Goal: Task Accomplishment & Management: Complete application form

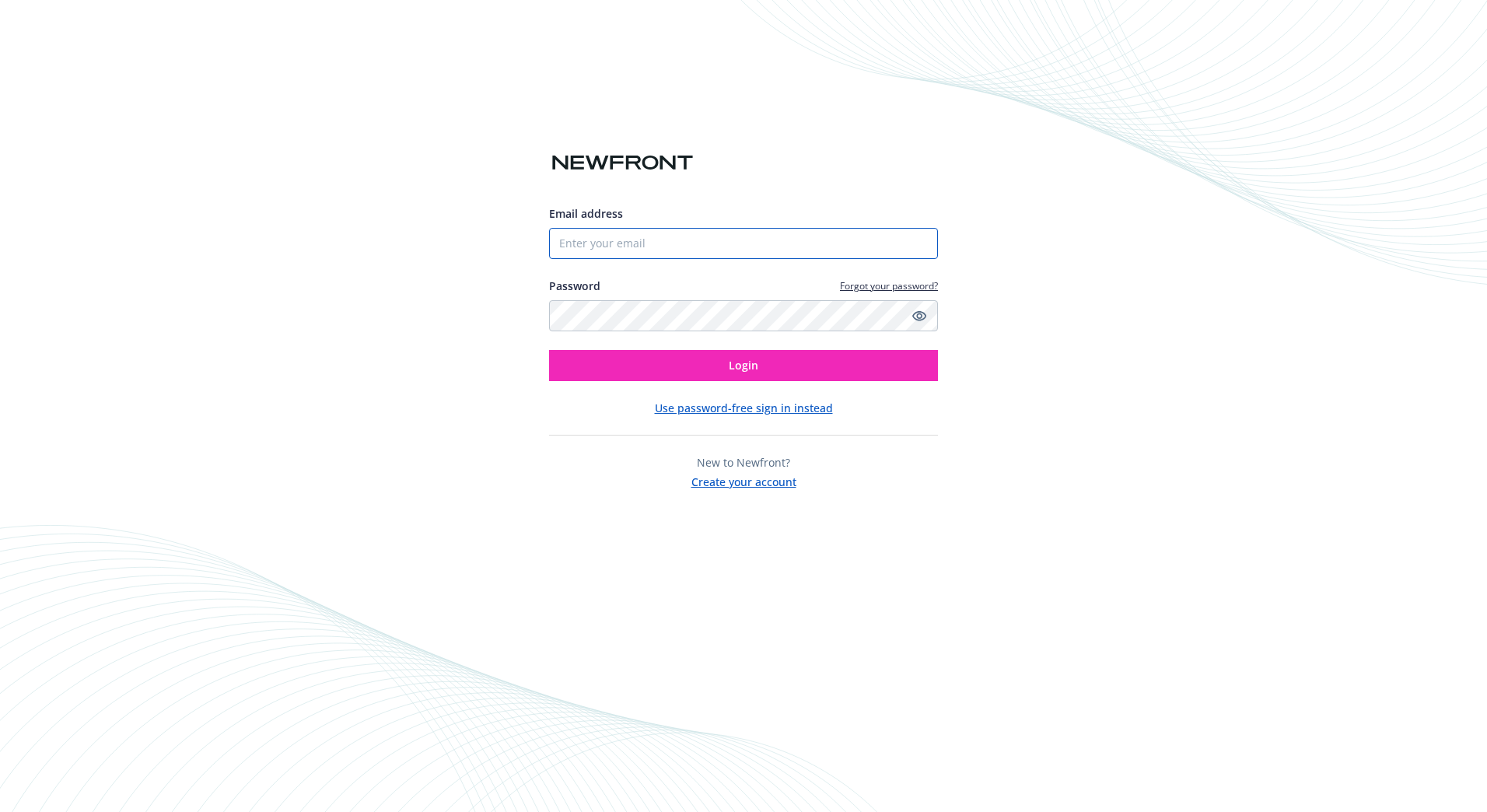
click at [770, 240] on input "Email address" at bounding box center [744, 243] width 389 height 31
type input "[EMAIL_ADDRESS][DOMAIN_NAME]"
click at [549, 350] on button "Login" at bounding box center [744, 366] width 389 height 31
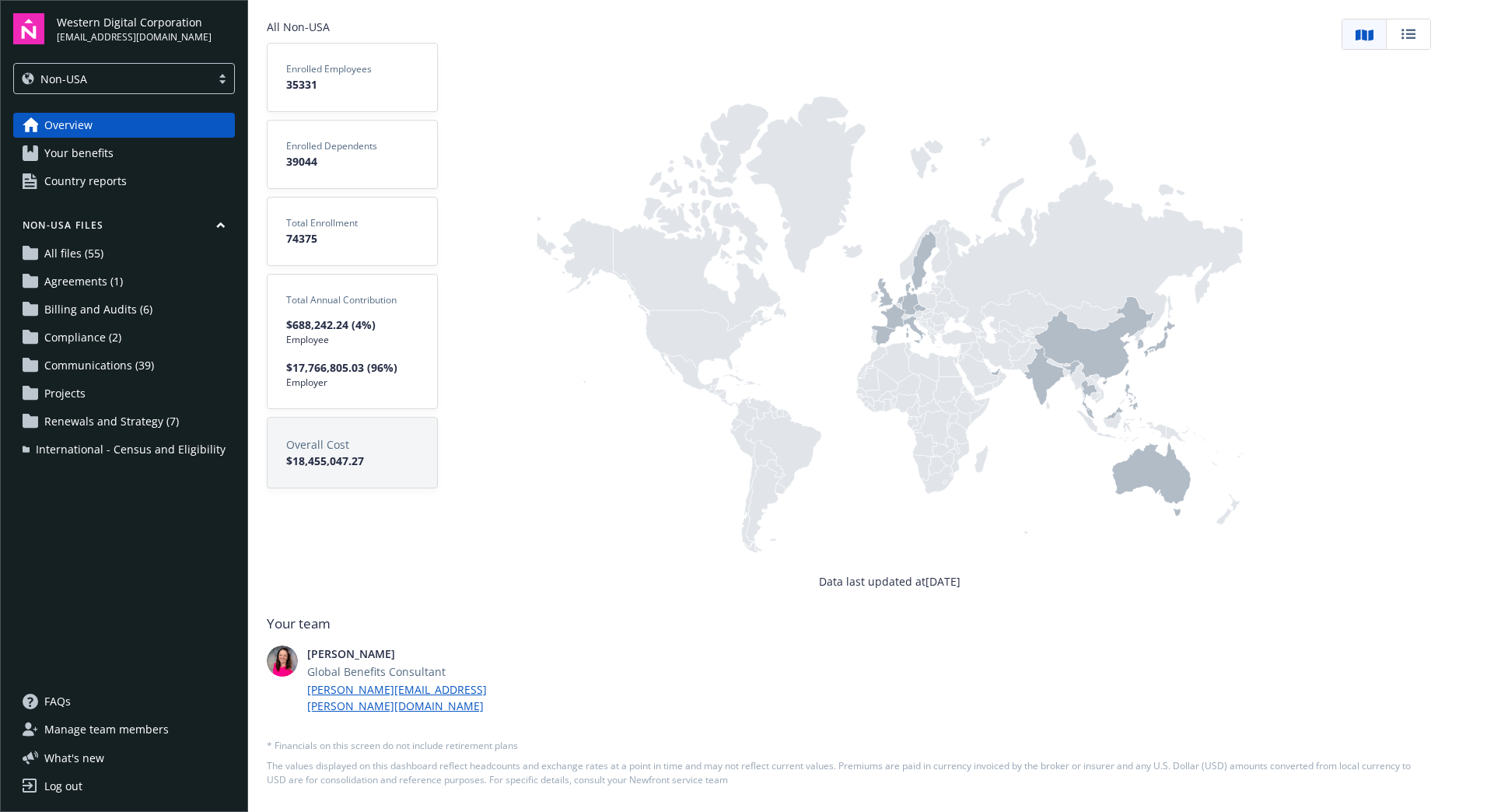
click at [96, 367] on span "Communications (39)" at bounding box center [99, 366] width 109 height 25
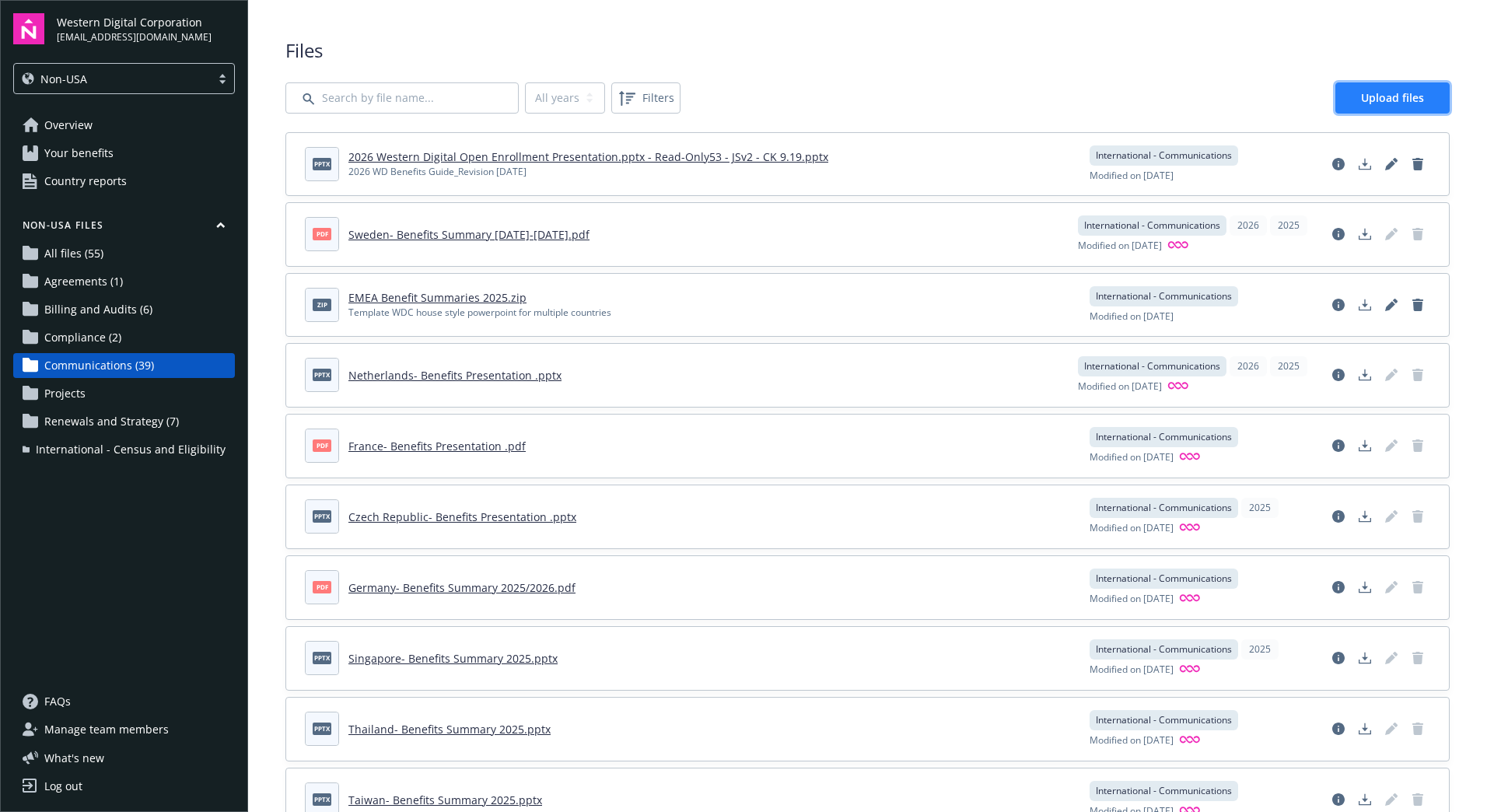
click at [1346, 93] on link "Upload files" at bounding box center [1392, 98] width 115 height 31
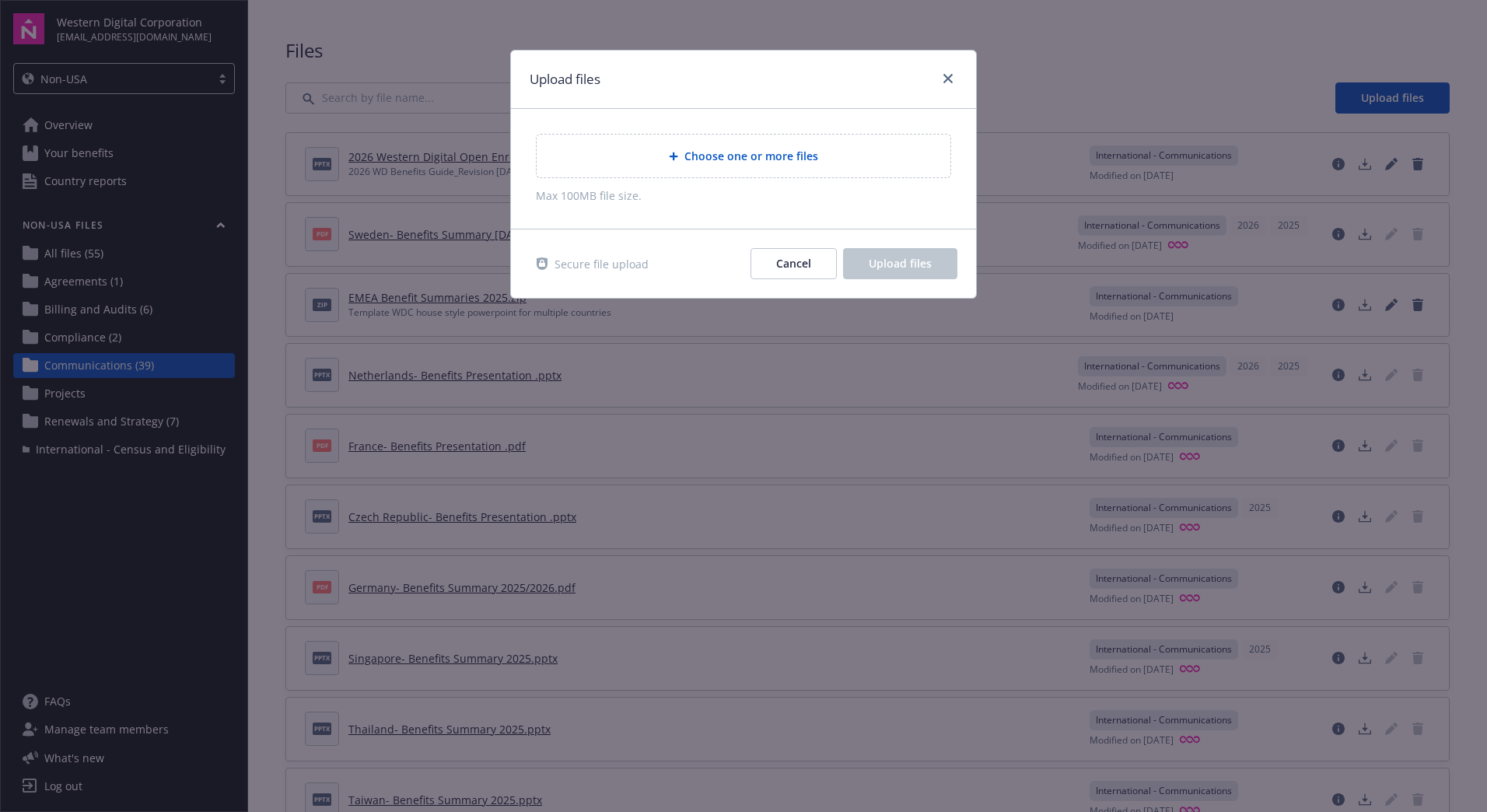
click at [732, 151] on span "Choose one or more files" at bounding box center [751, 155] width 134 height 17
click at [947, 79] on icon "close" at bounding box center [948, 78] width 10 height 10
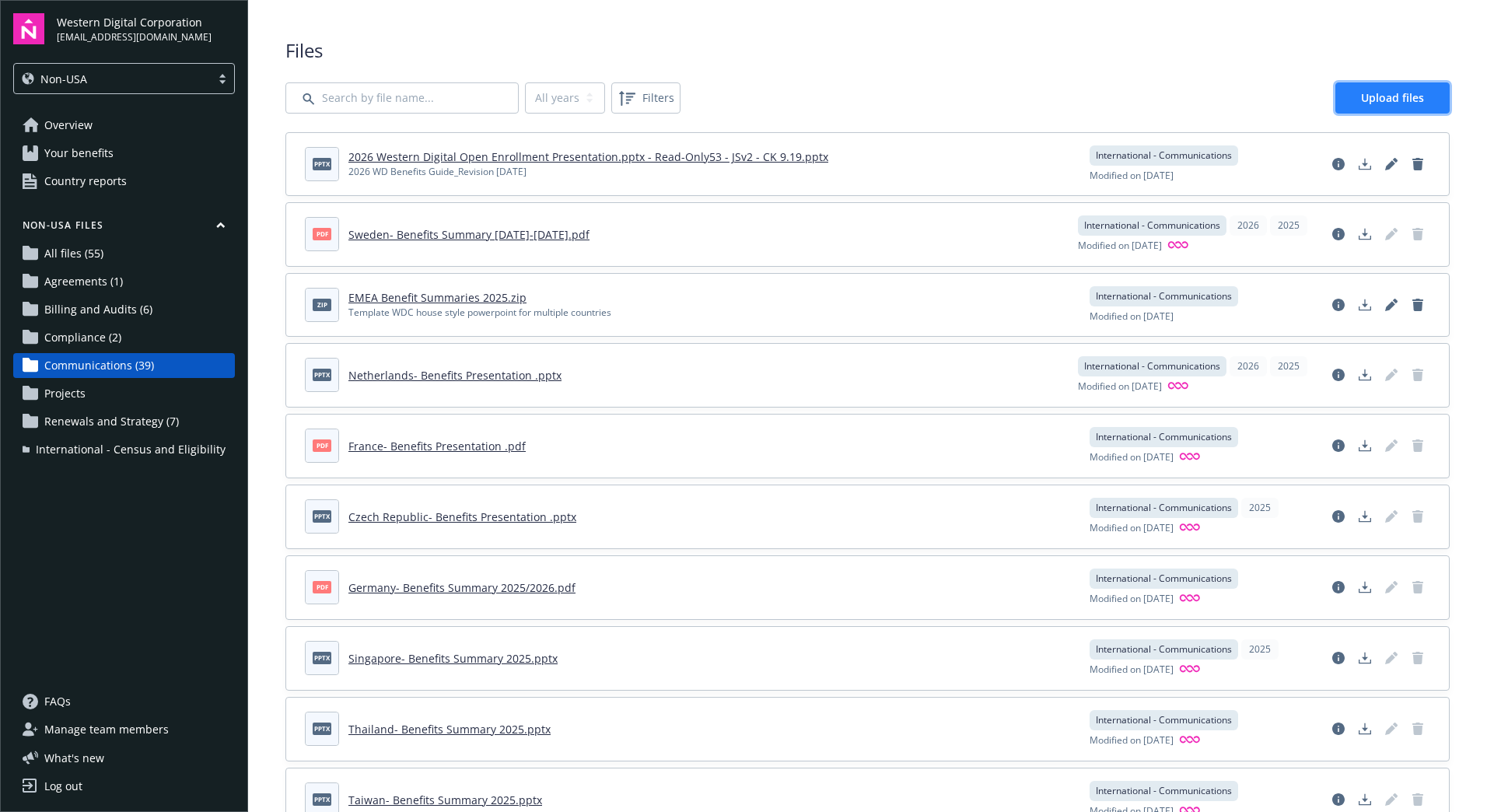
click at [1400, 90] on span "Upload files" at bounding box center [1392, 97] width 63 height 15
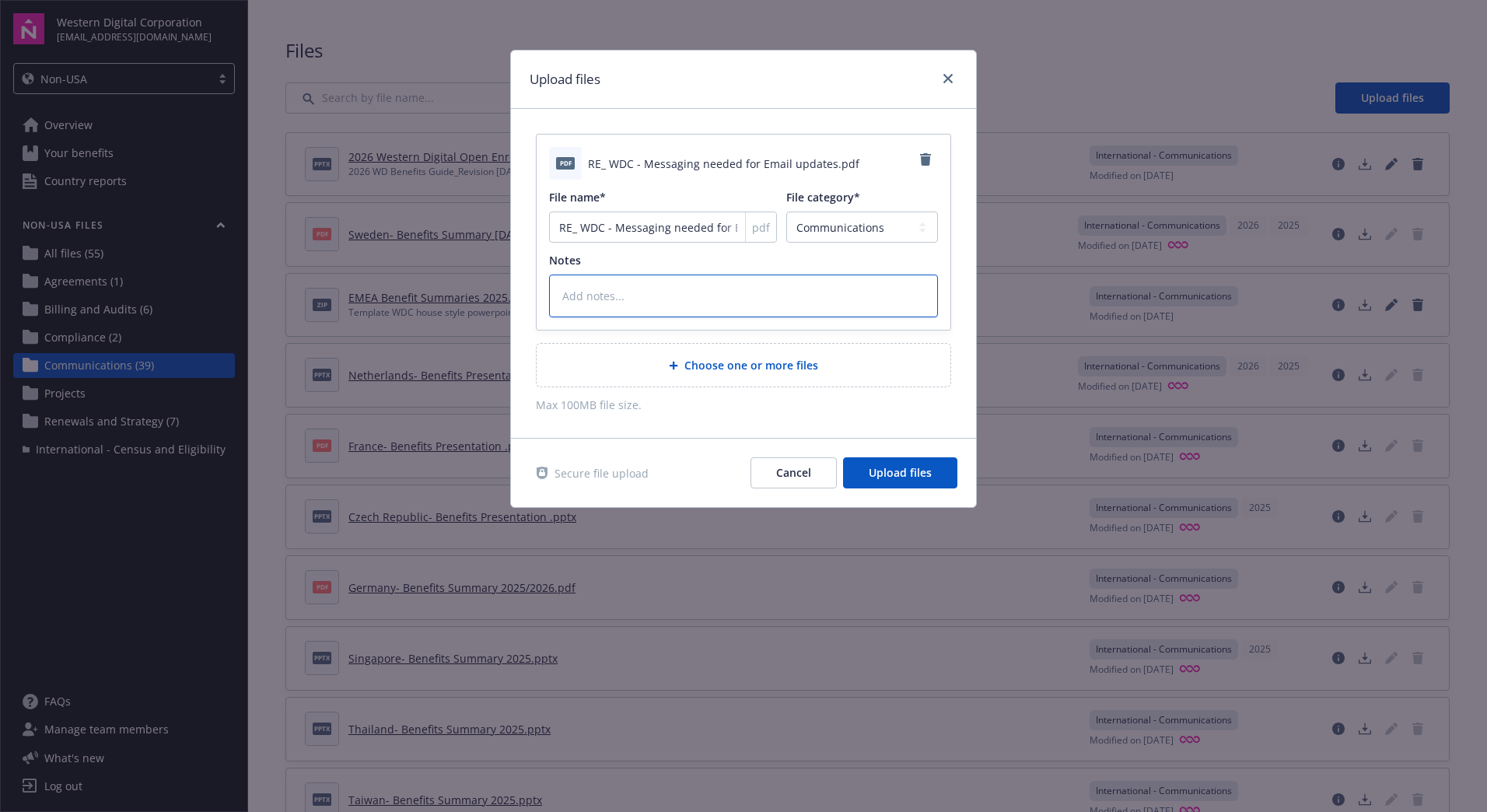
click at [690, 304] on textarea at bounding box center [744, 295] width 389 height 43
type textarea "x"
type textarea "E"
type textarea "x"
type textarea "Em"
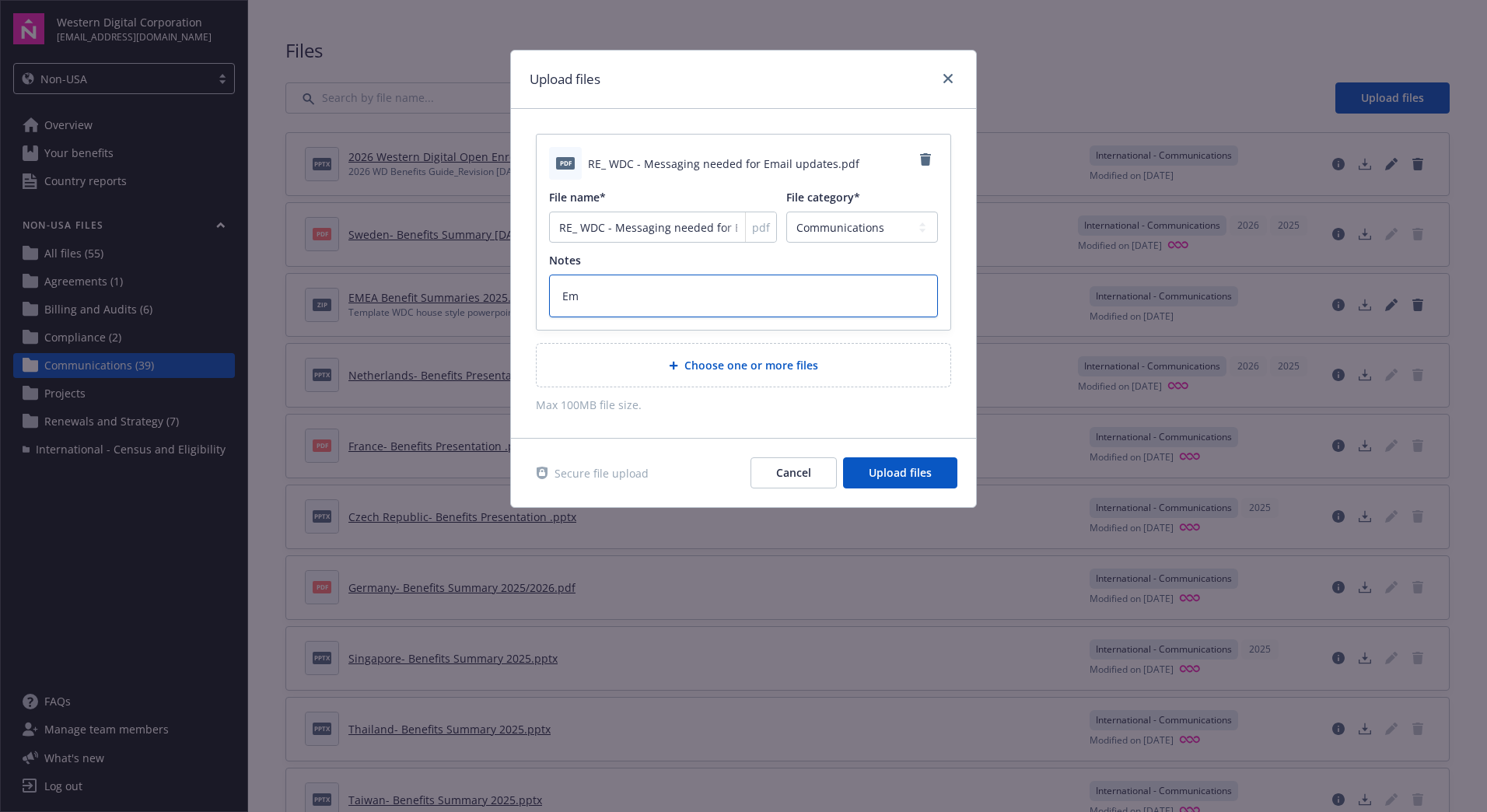
type textarea "x"
type textarea "Ema"
type textarea "x"
type textarea "Emai"
type textarea "x"
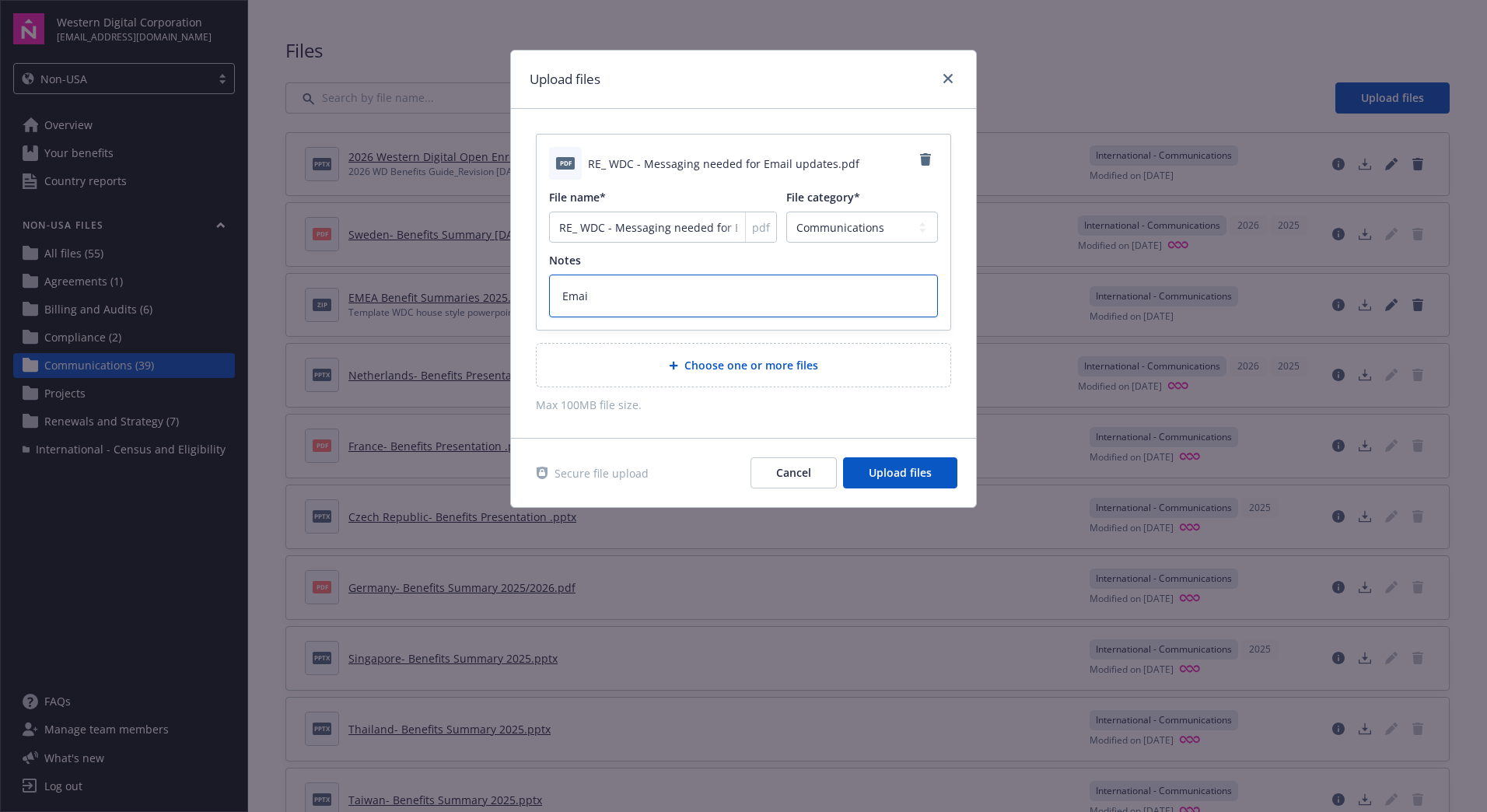
type textarea "Email"
type textarea "x"
type textarea "Email"
type textarea "x"
type textarea "Email 1/"
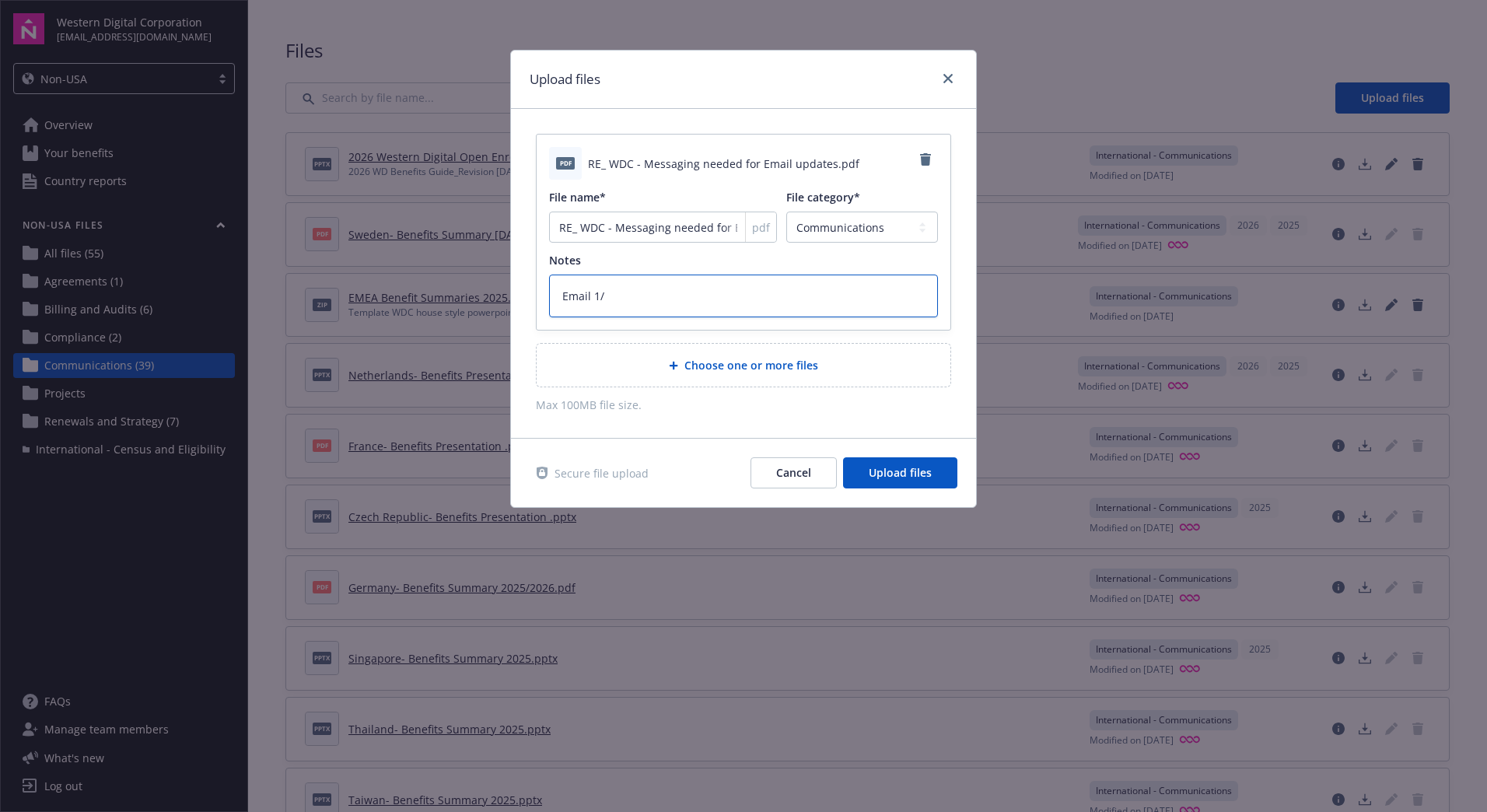
type textarea "x"
type textarea "Email 1/2"
type textarea "x"
type textarea "Email 1/"
type textarea "x"
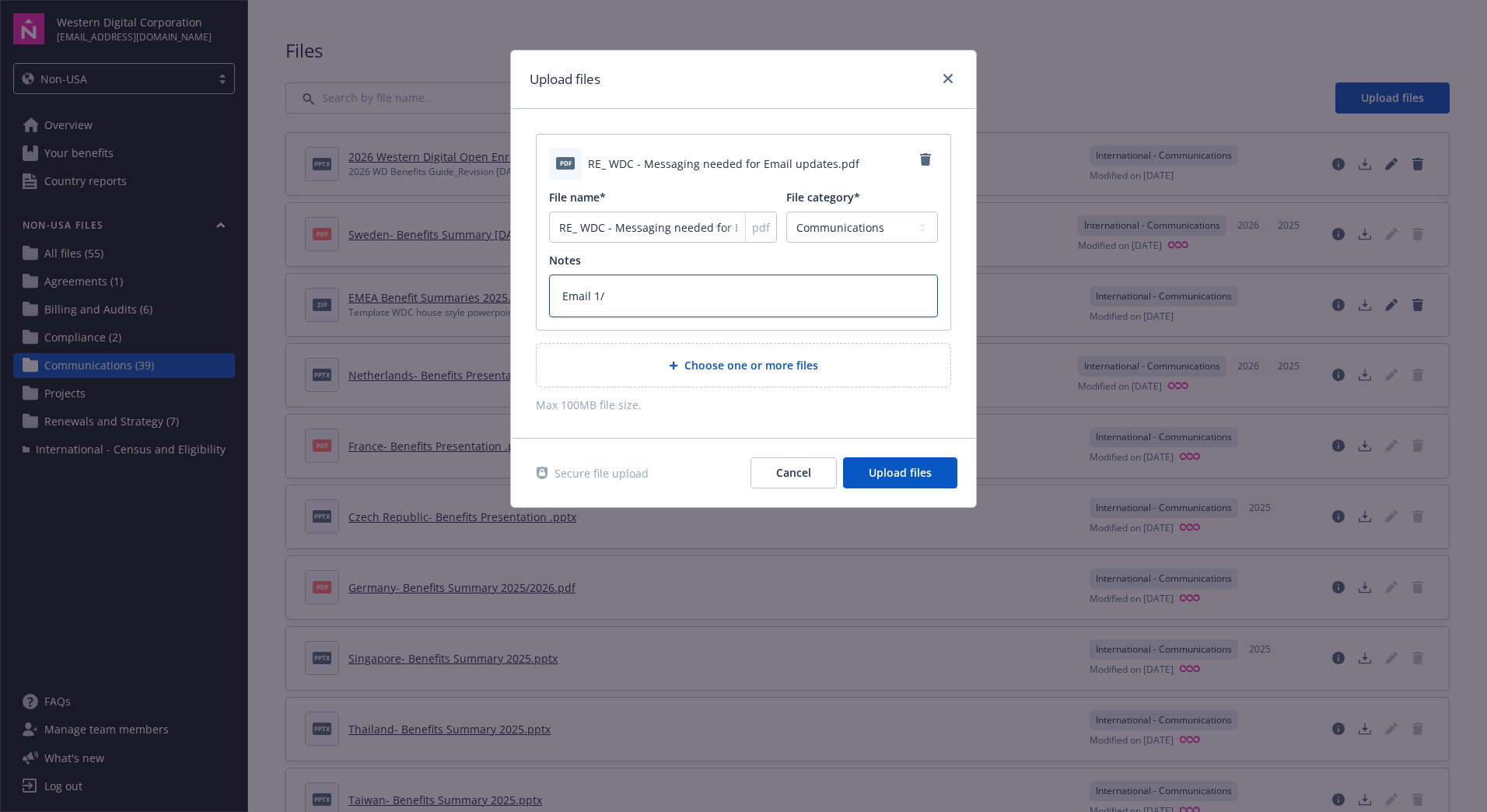
type textarea "Email 1"
type textarea "x"
type textarea "Email 1o"
type textarea "x"
type textarea "Email 1of"
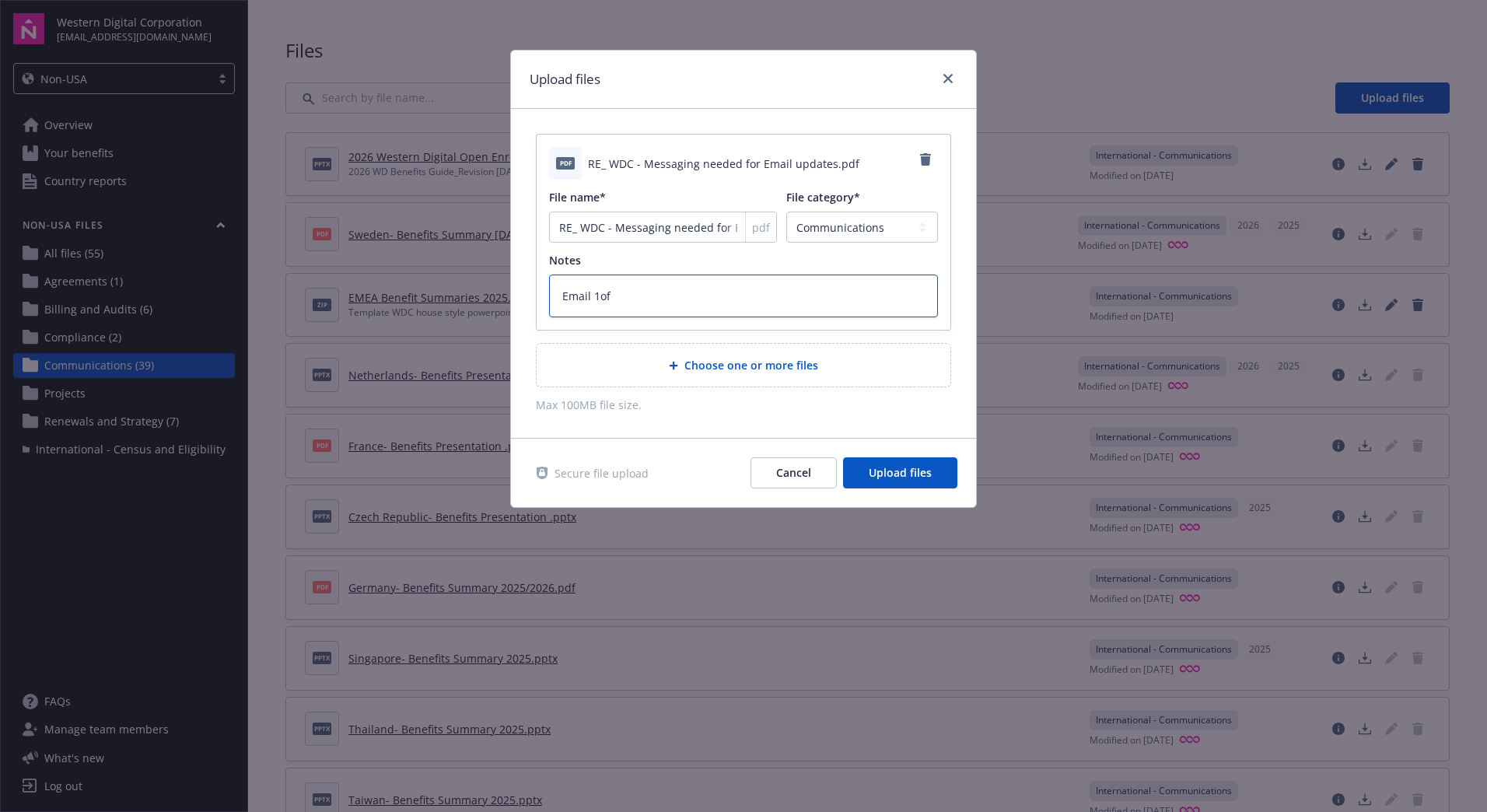
type textarea "x"
type textarea "Email 1of2"
click at [777, 358] on span "Choose one or more files" at bounding box center [751, 365] width 134 height 17
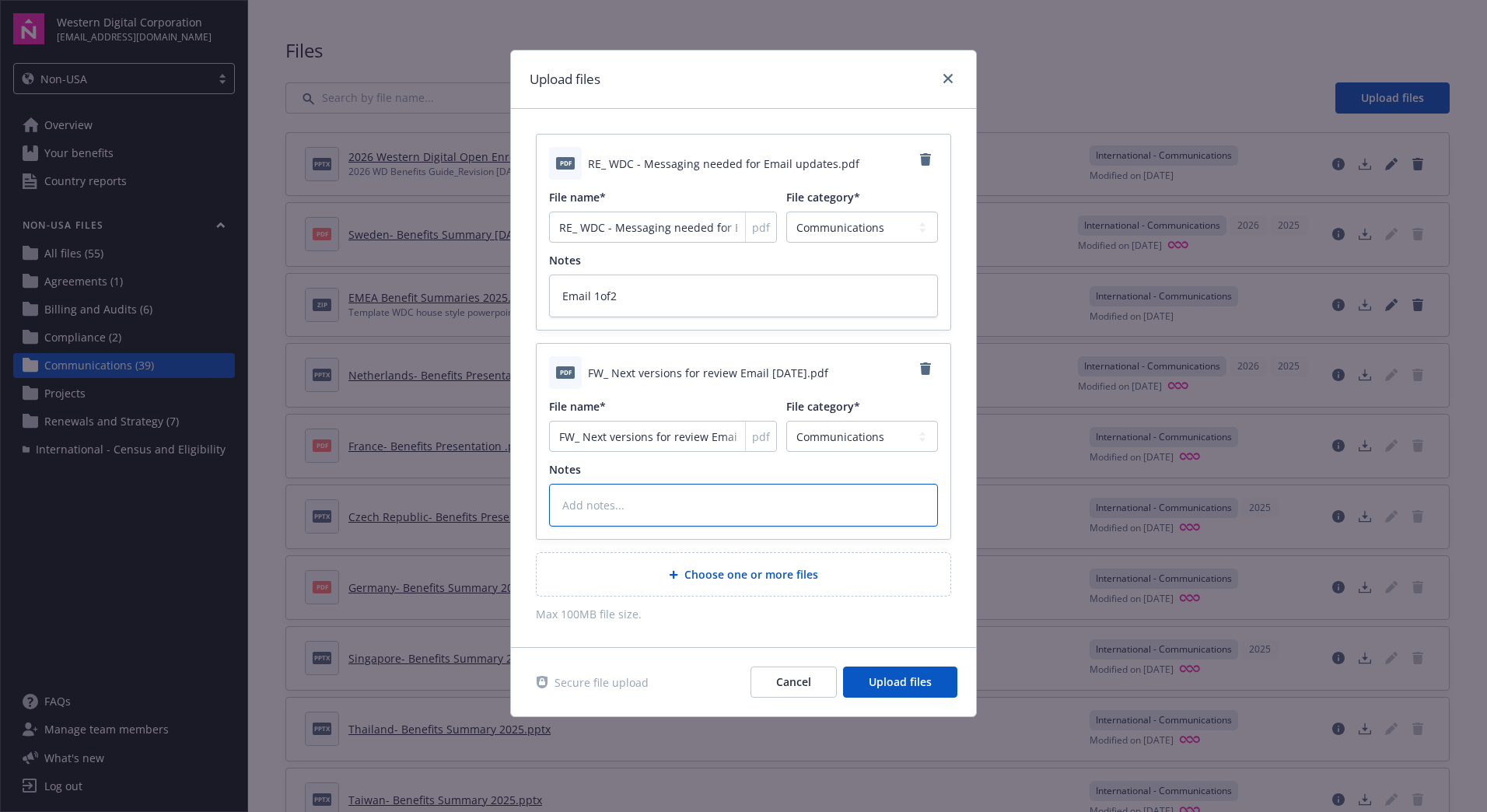
click at [701, 500] on textarea at bounding box center [744, 505] width 389 height 43
type textarea "x"
type textarea "E"
type textarea "x"
type textarea "Em"
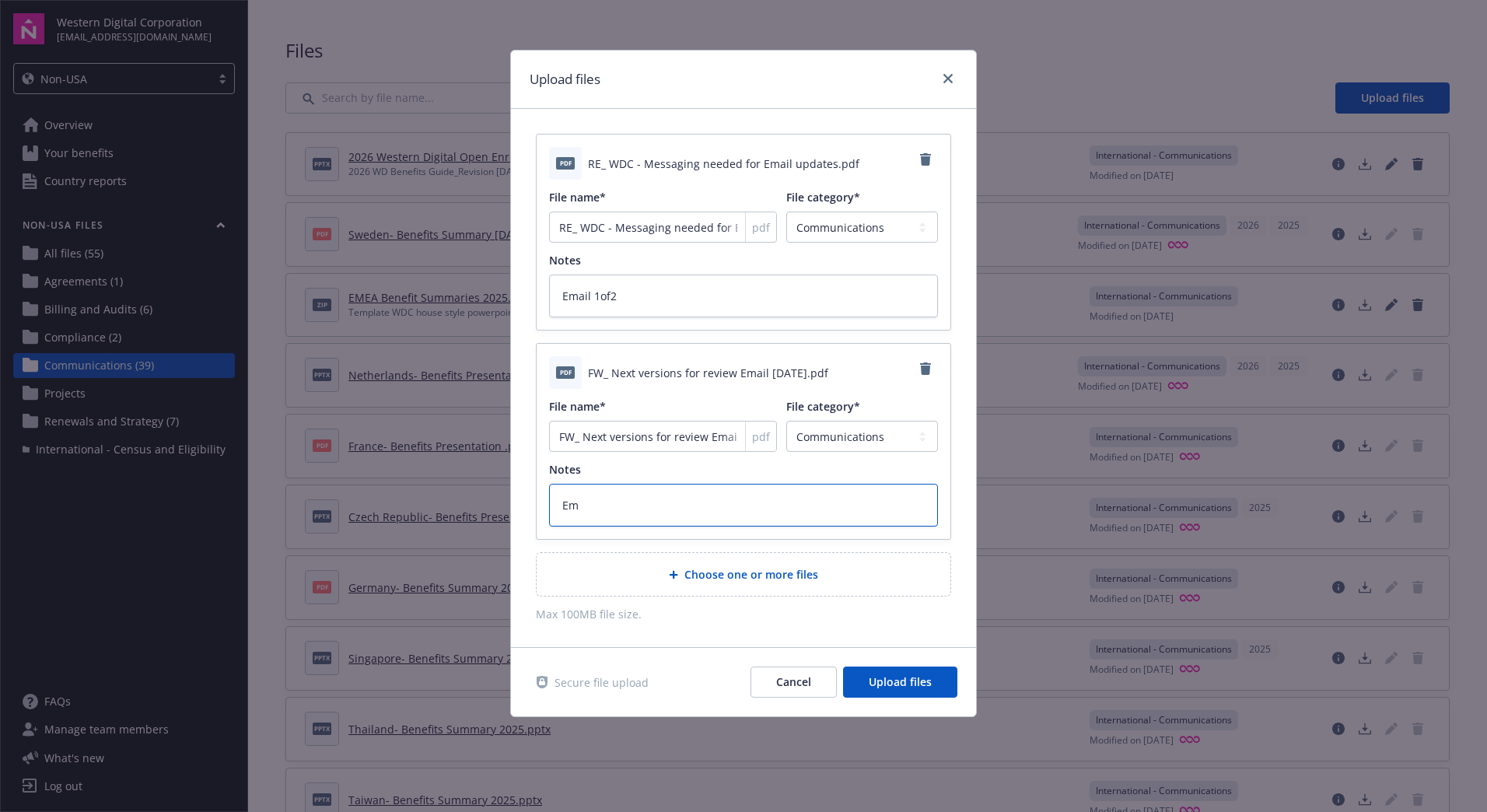
type textarea "x"
type textarea "Emi"
type textarea "x"
type textarea "Emia"
type textarea "x"
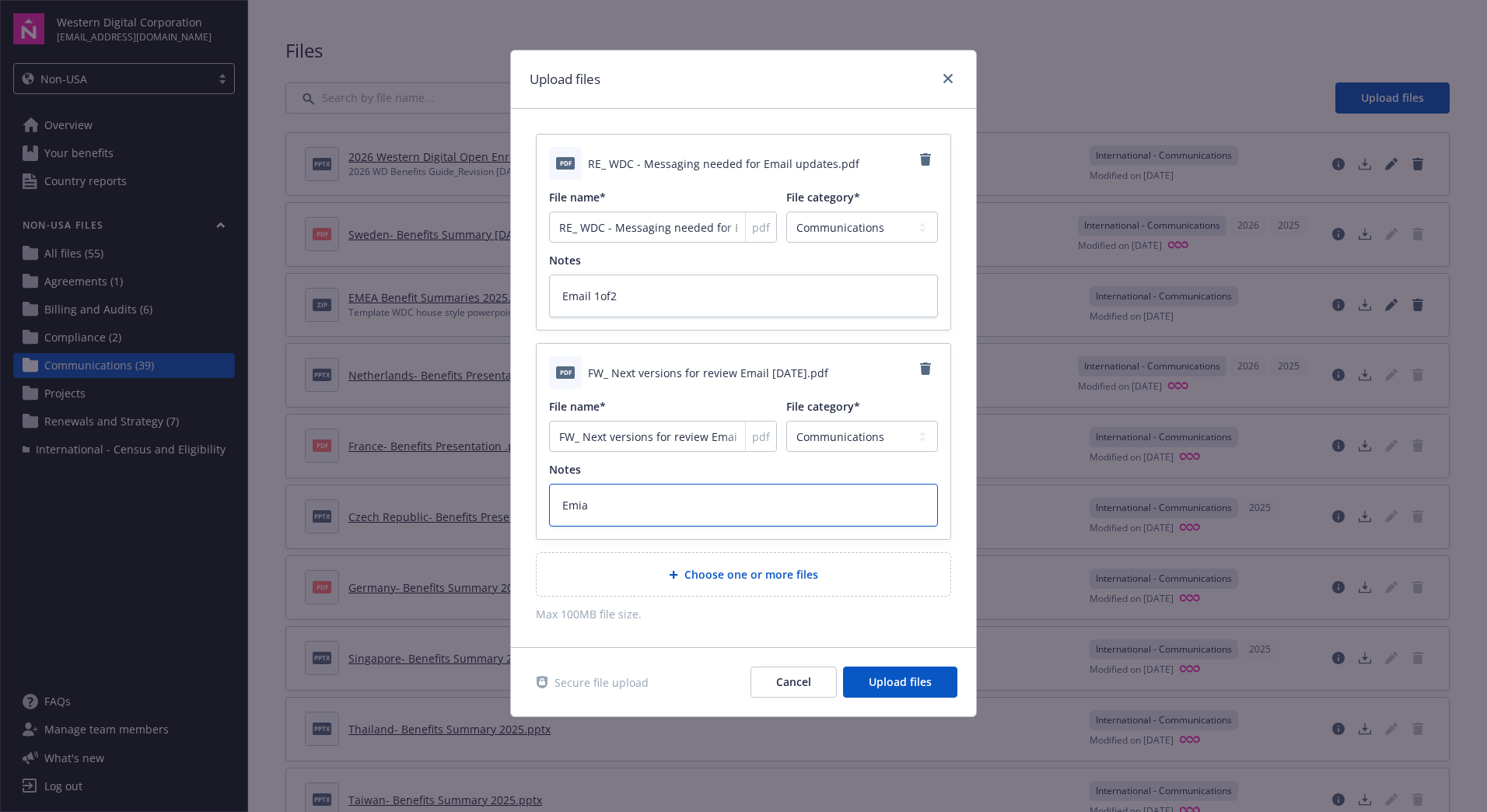
type textarea "Emial"
type textarea "x"
type textarea "Emial"
type textarea "x"
type textarea "Emial"
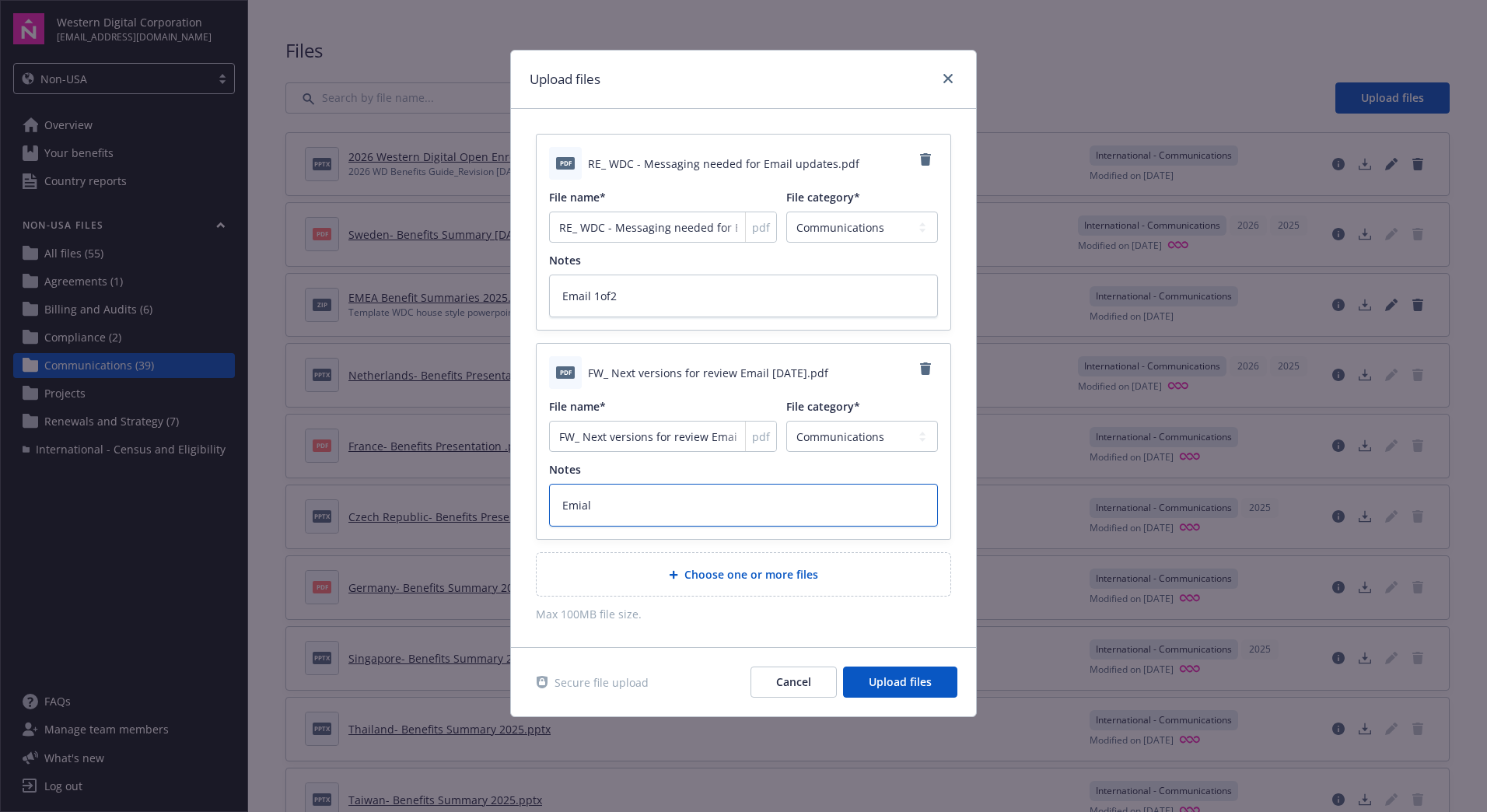
type textarea "x"
type textarea "Emia"
type textarea "x"
type textarea "Emi"
type textarea "x"
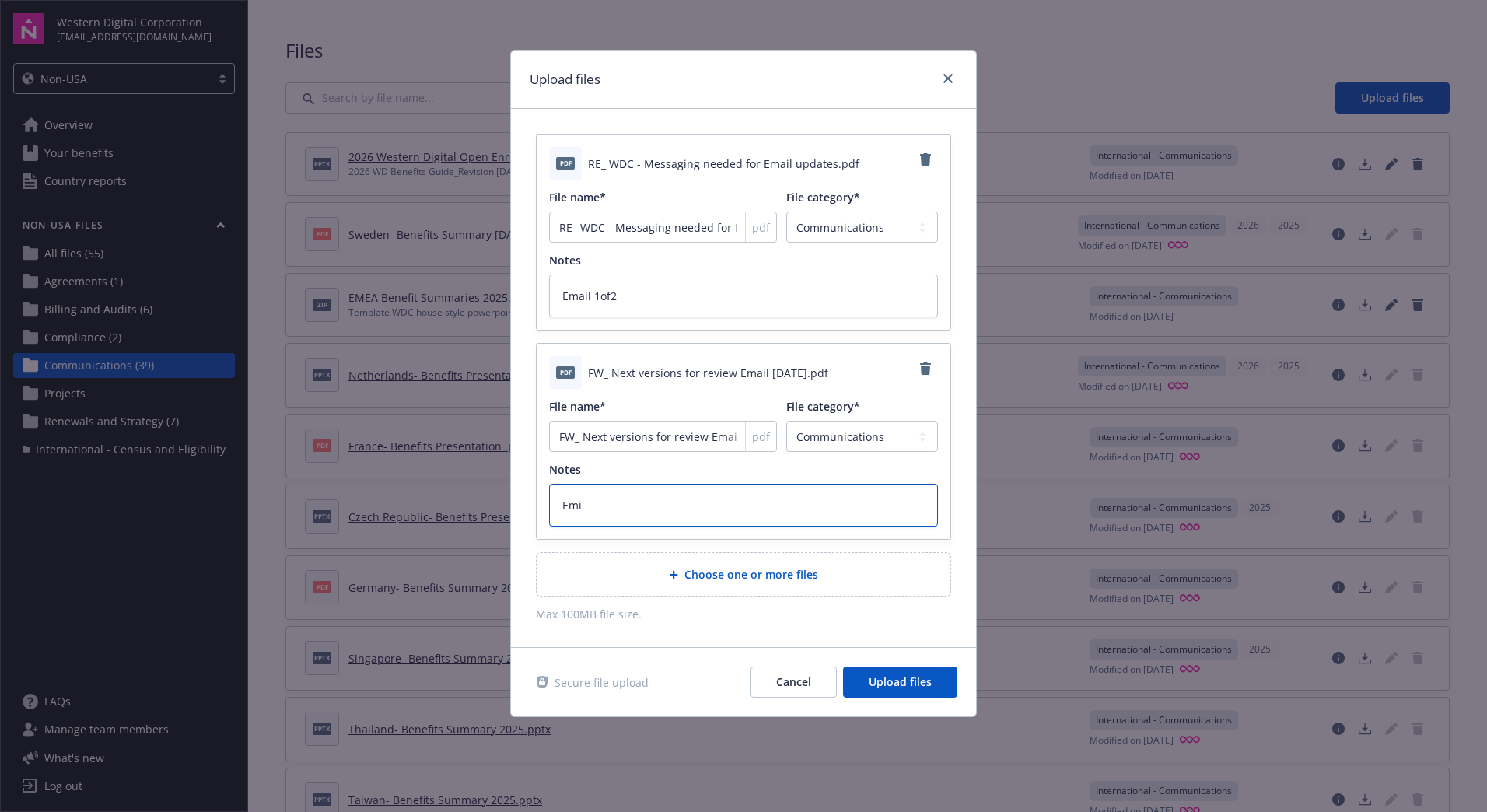
type textarea "Em"
type textarea "x"
type textarea "Ema"
type textarea "x"
type textarea "Emai"
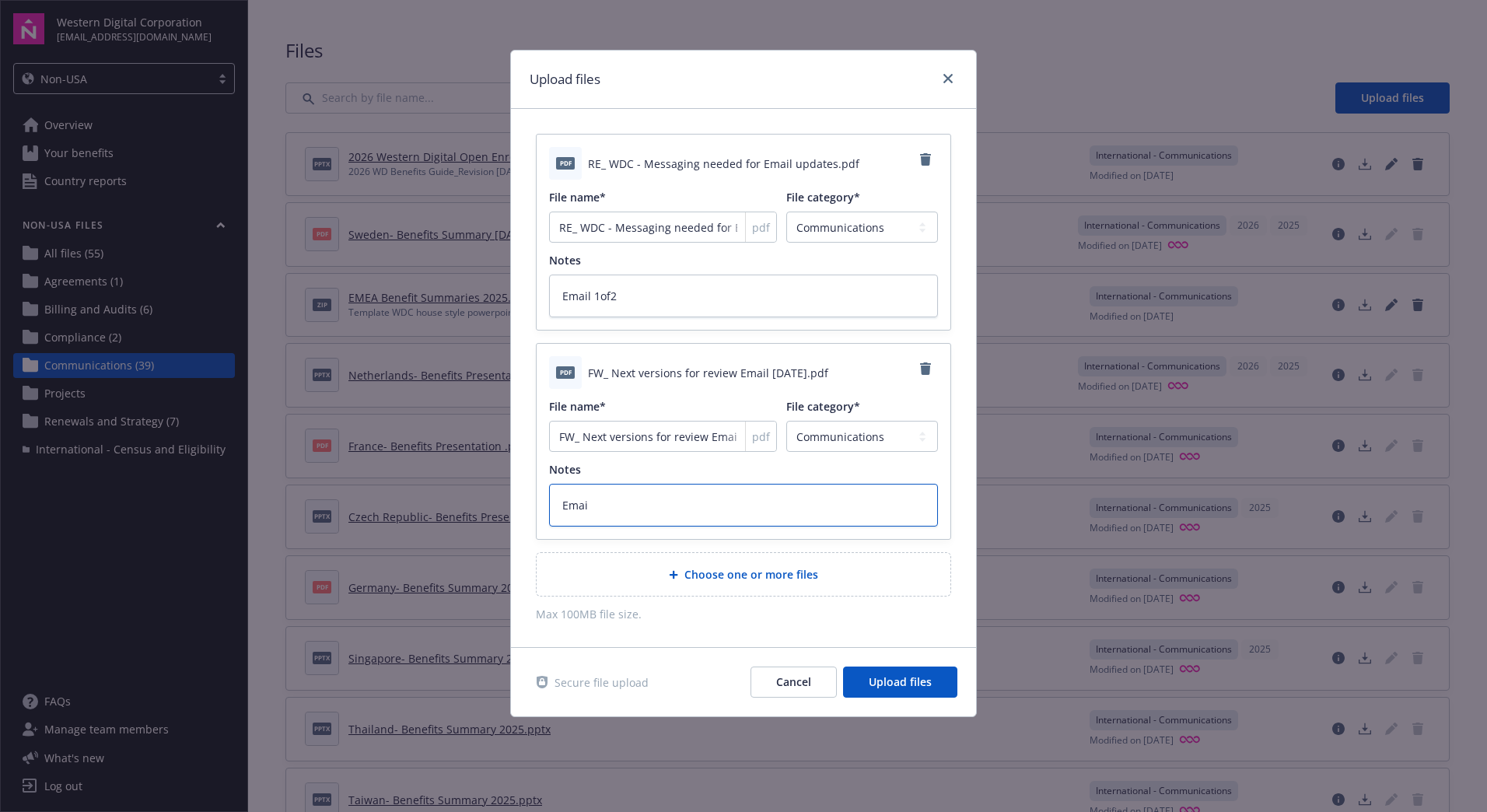
type textarea "x"
type textarea "Email"
type textarea "x"
type textarea "Email"
type textarea "x"
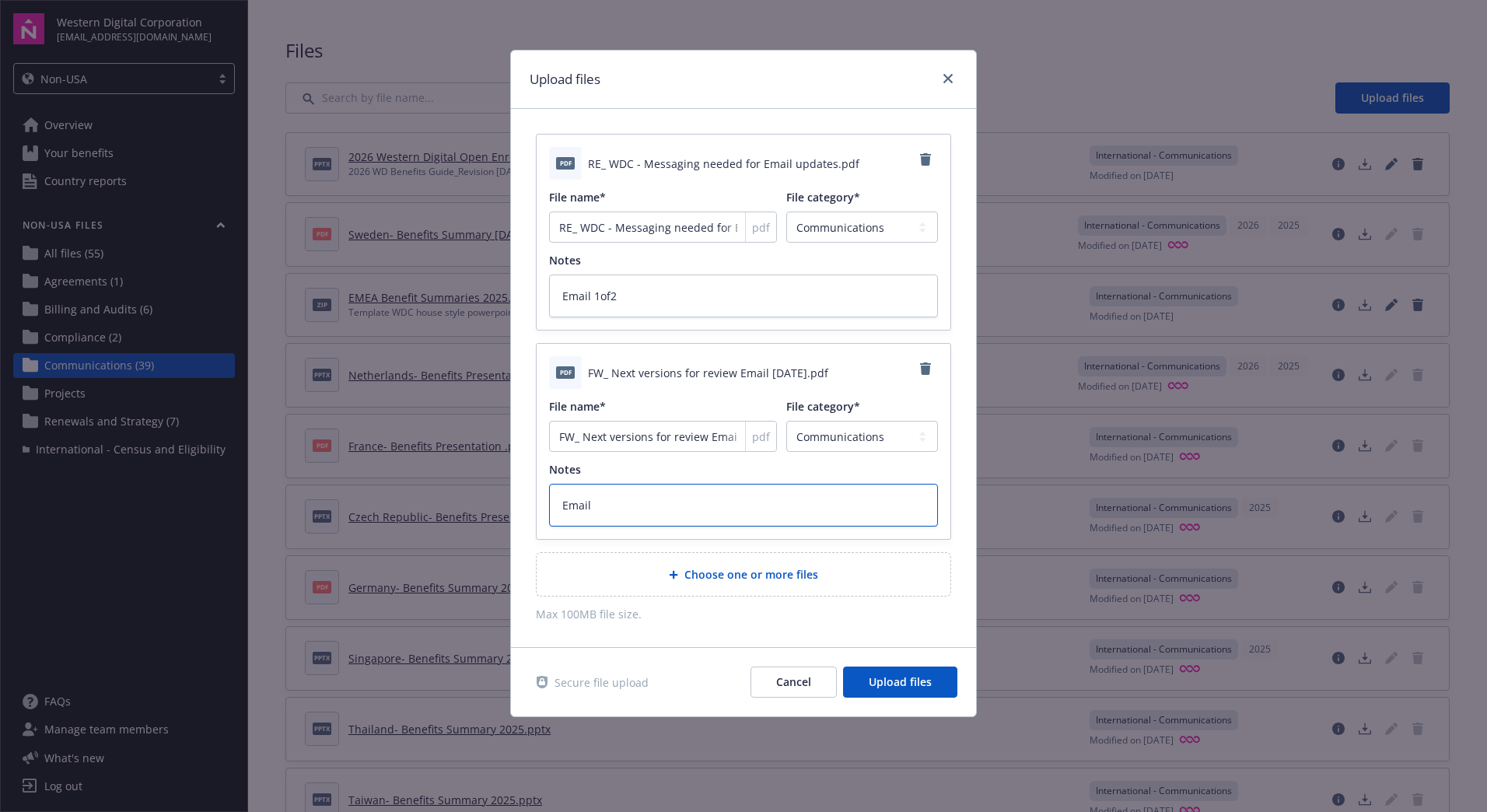
type textarea "Email 2"
type textarea "x"
type textarea "Email 2o"
type textarea "x"
type textarea "Email 2of"
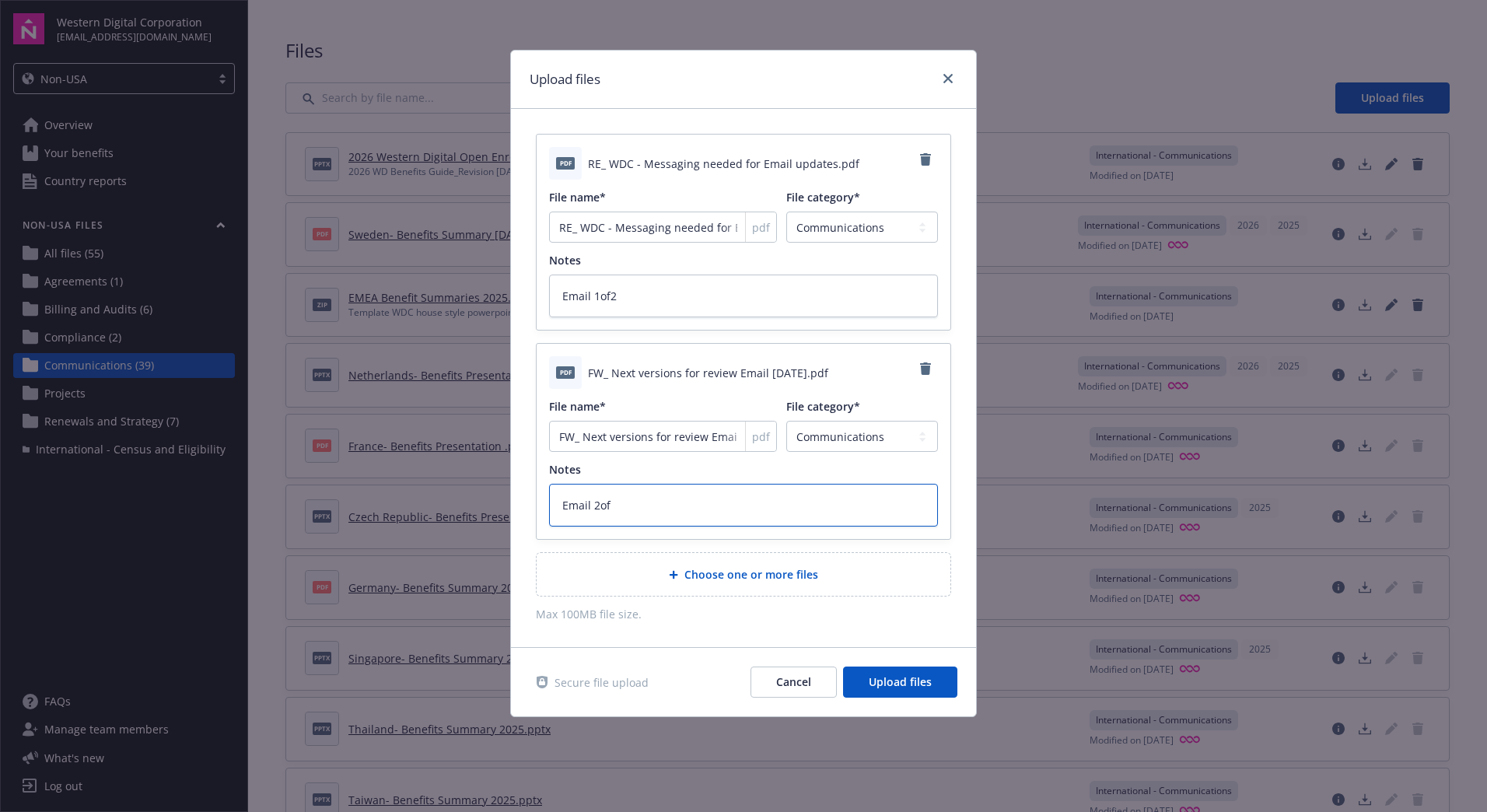
type textarea "x"
type textarea "Email 2of2"
click at [827, 573] on div "Choose one or more files" at bounding box center [744, 574] width 389 height 18
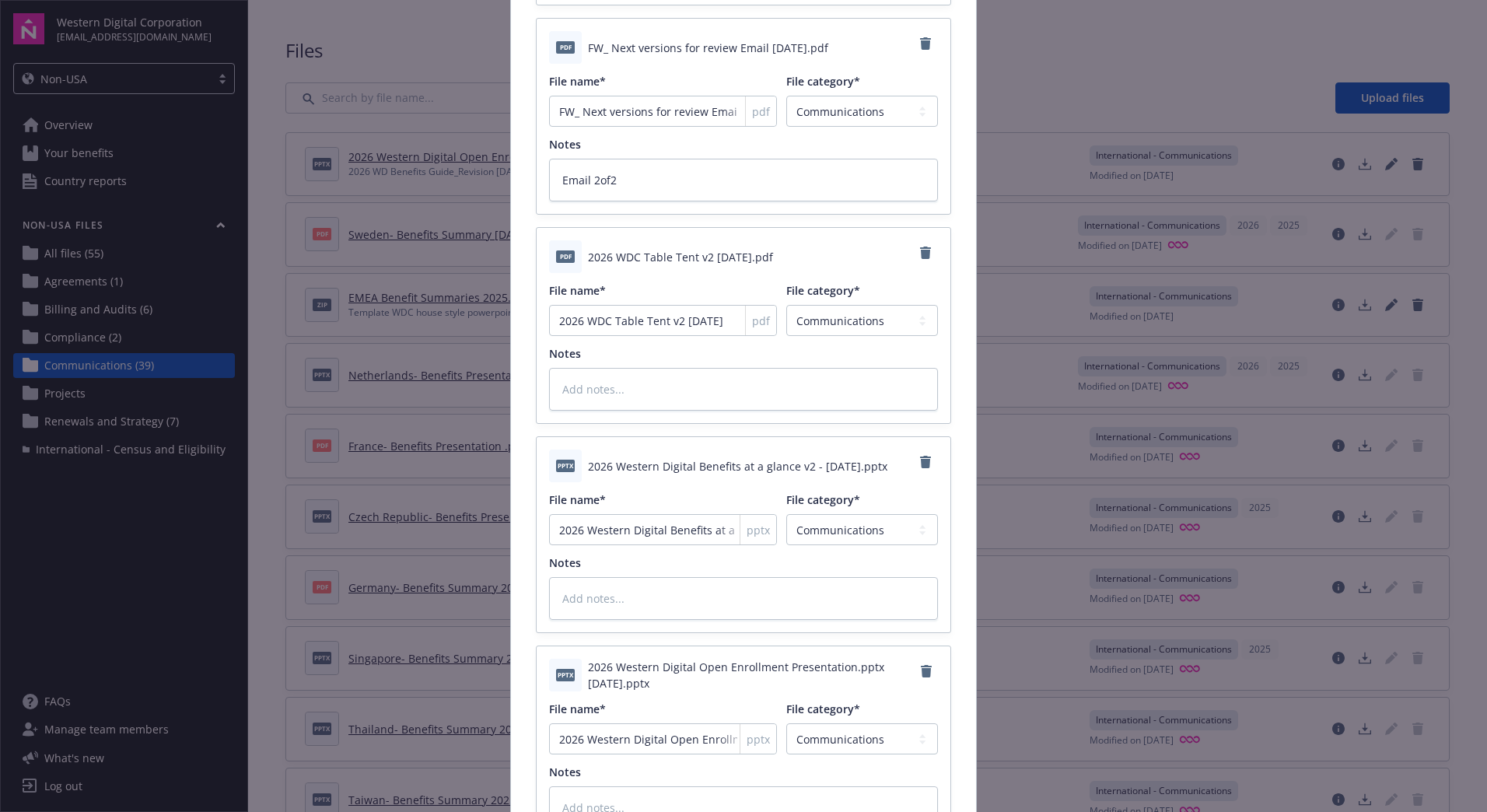
scroll to position [403, 0]
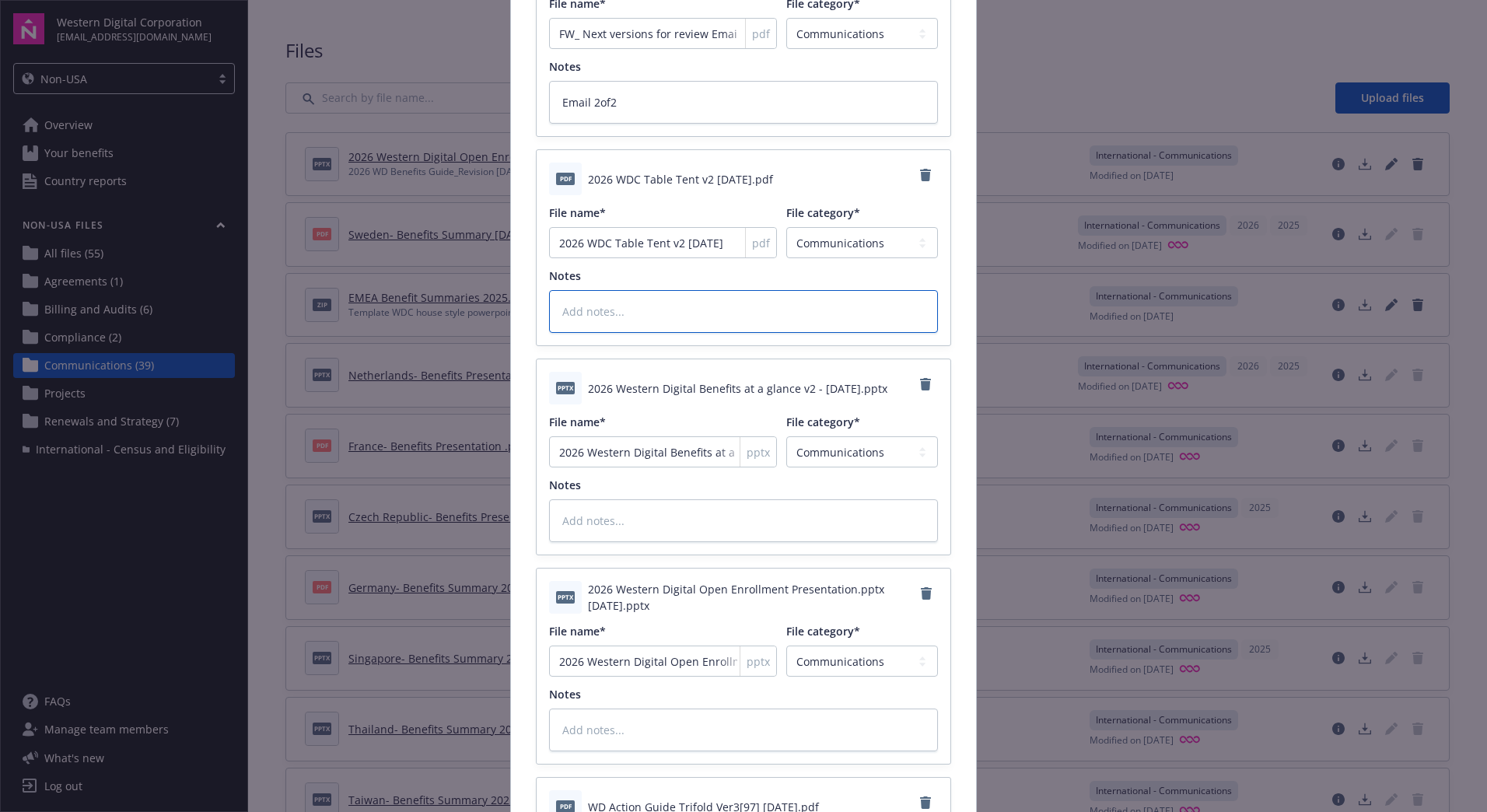
click at [651, 312] on textarea at bounding box center [744, 311] width 389 height 43
type textarea "x"
type textarea "Ta"
type textarea "x"
type textarea "Tab"
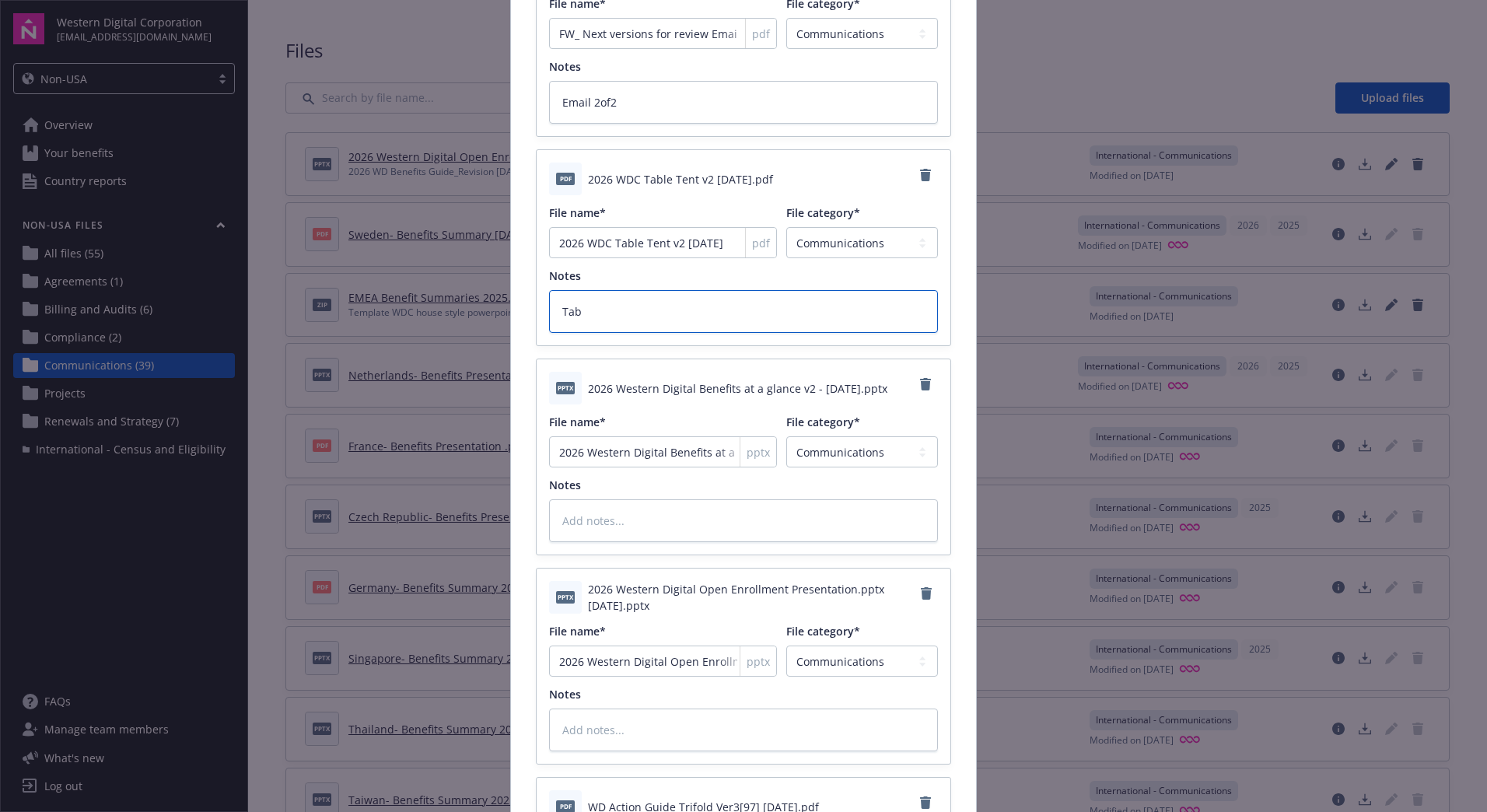
type textarea "x"
type textarea "Tabe"
type textarea "x"
type textarea "Tabel"
type textarea "x"
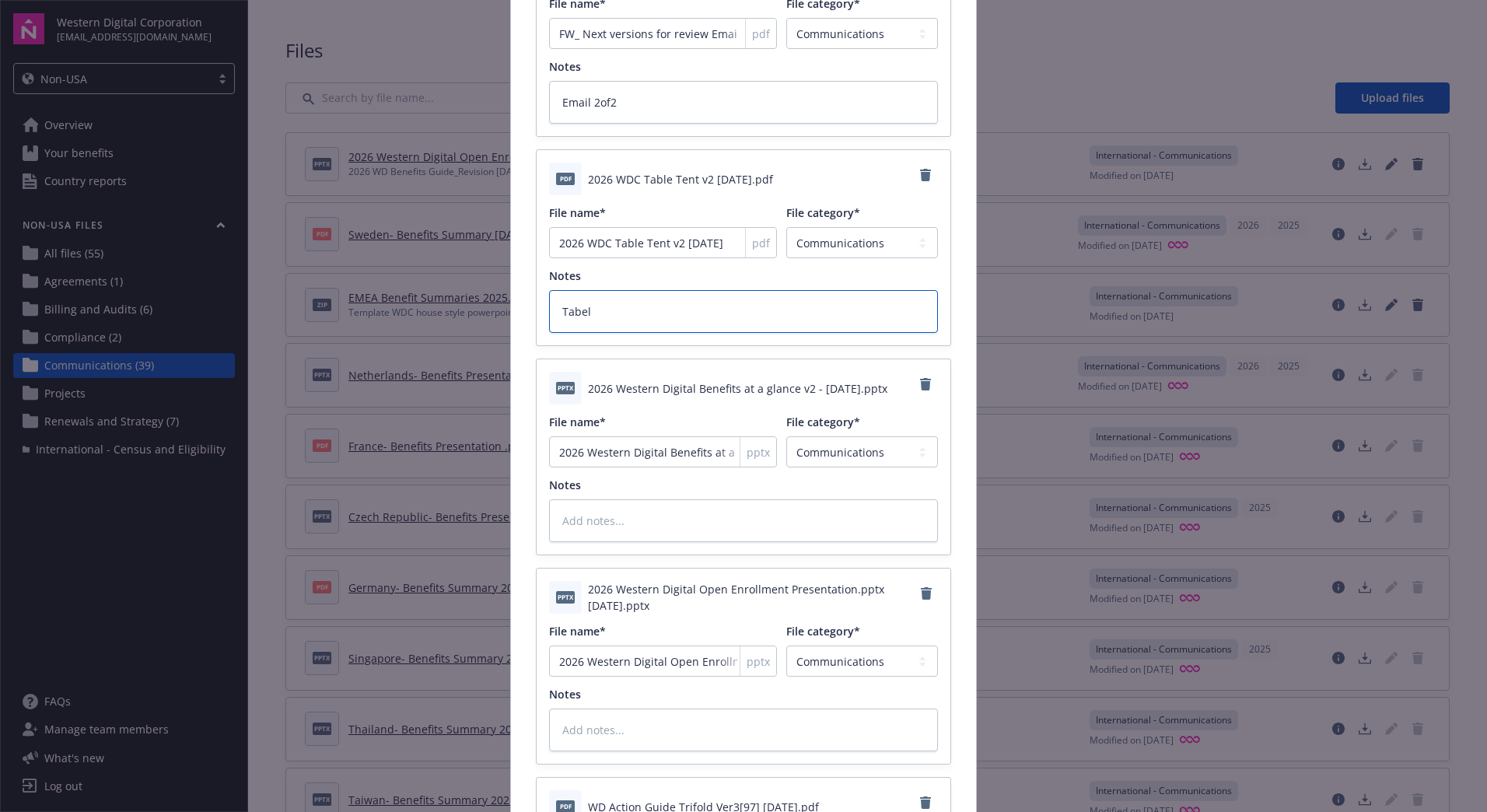
type textarea "Tabe"
type textarea "x"
type textarea "Tab"
type textarea "x"
type textarea "Tabl"
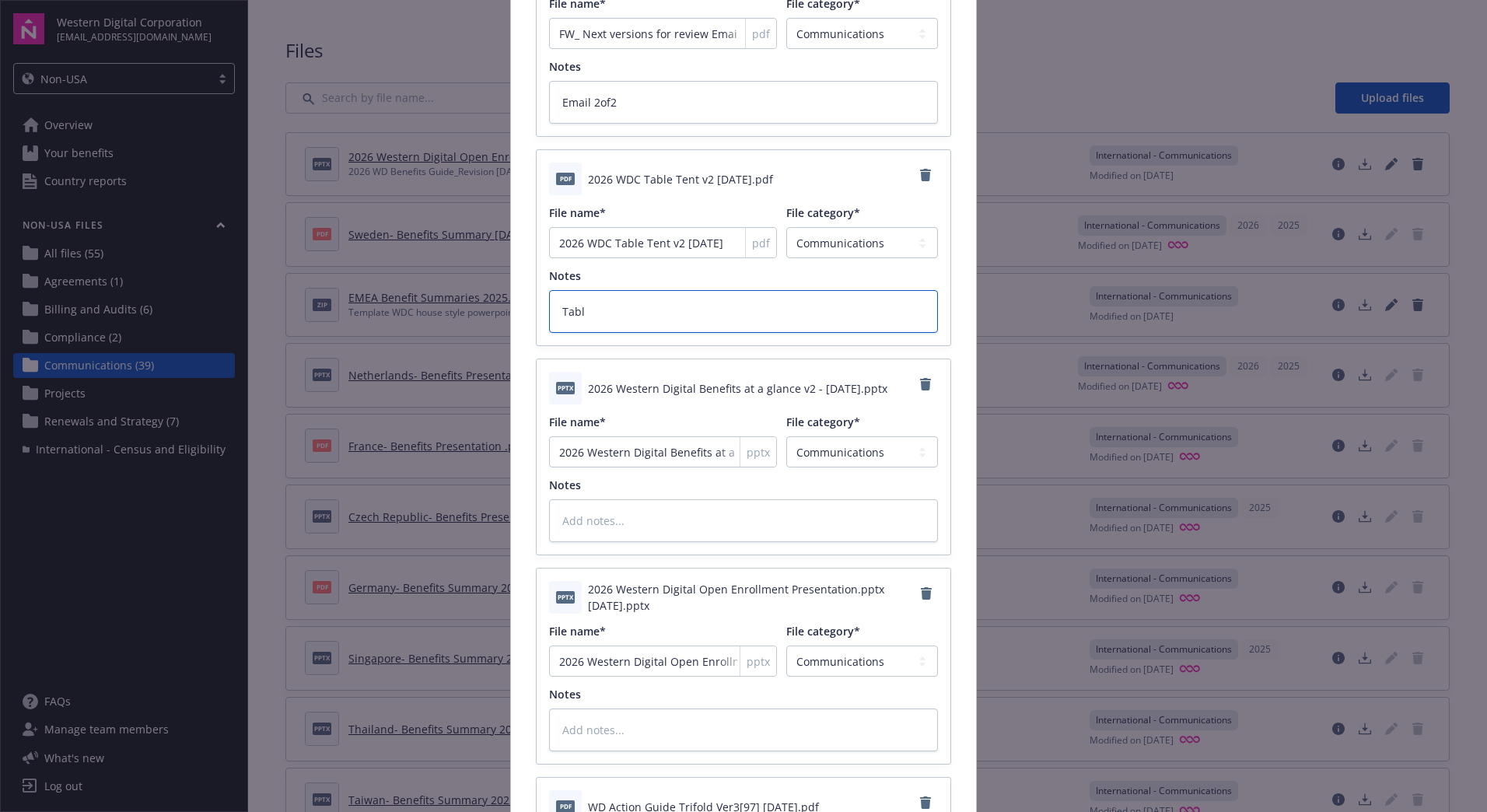
type textarea "x"
type textarea "Table"
type textarea "x"
type textarea "Tablet"
type textarea "x"
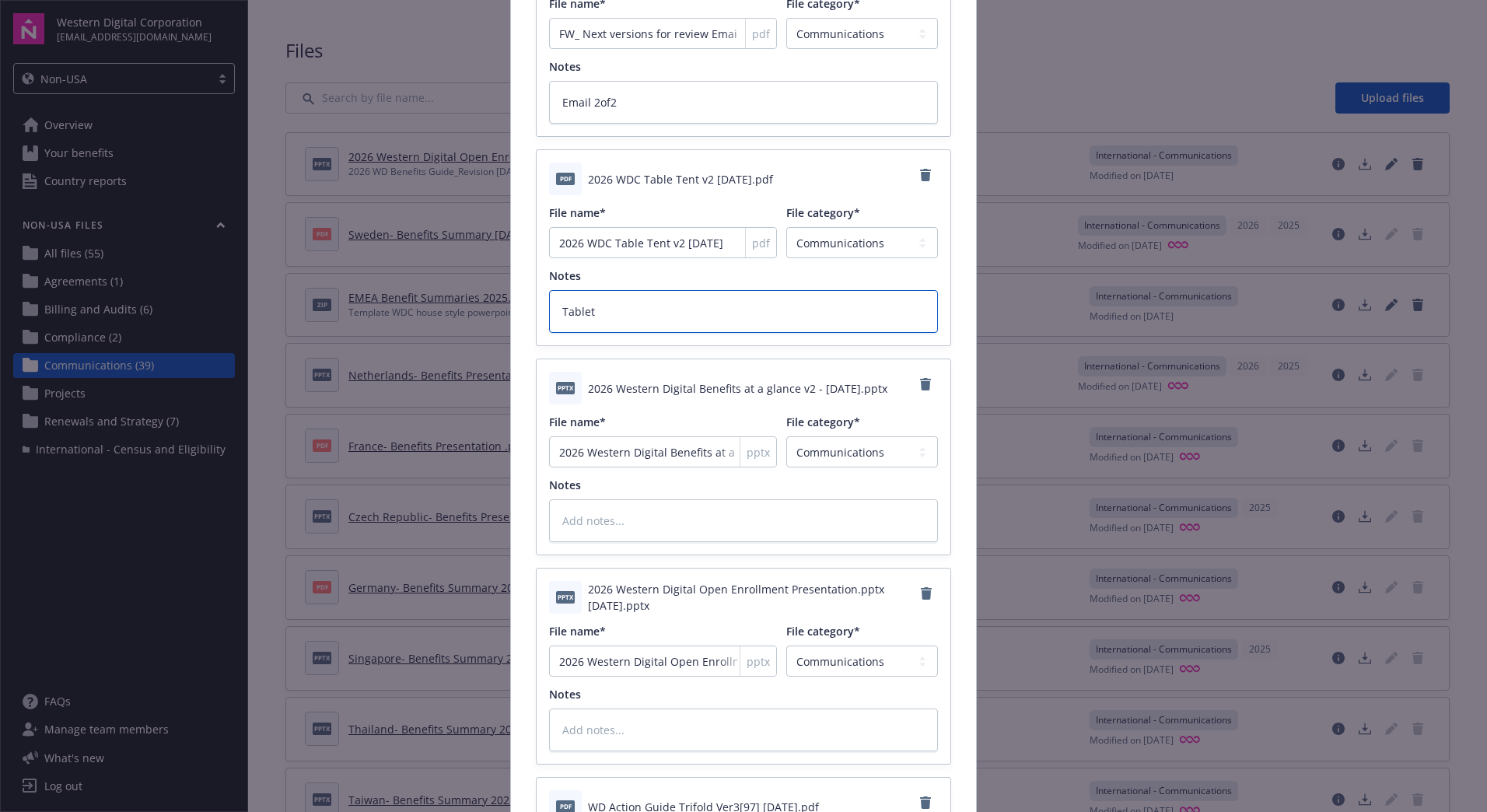
type textarea "Tablete"
type textarea "x"
type textarea "Tablet"
type textarea "x"
type textarea "Table"
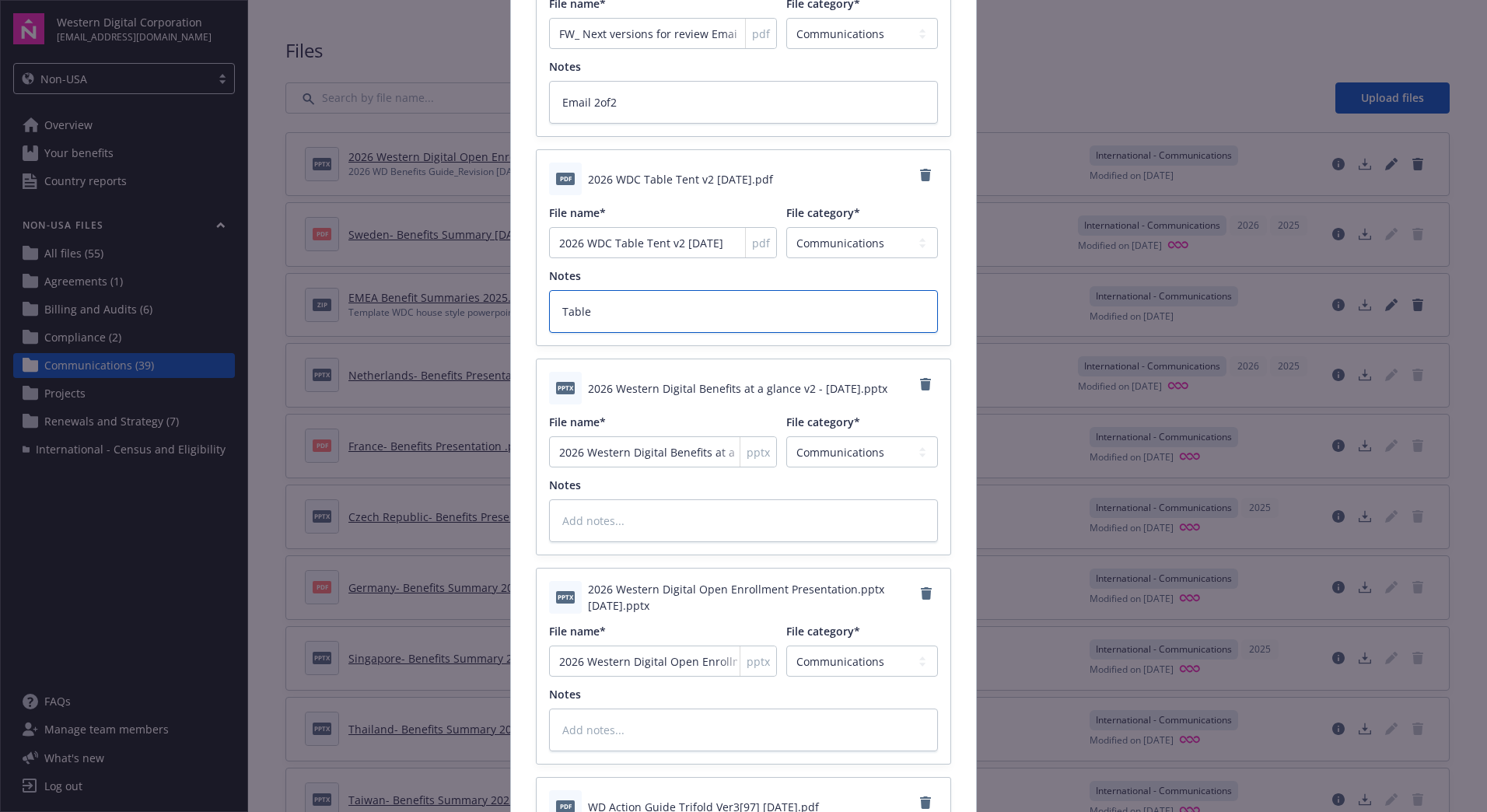
type textarea "x"
type textarea "Table"
type textarea "x"
type textarea "Table t"
type textarea "x"
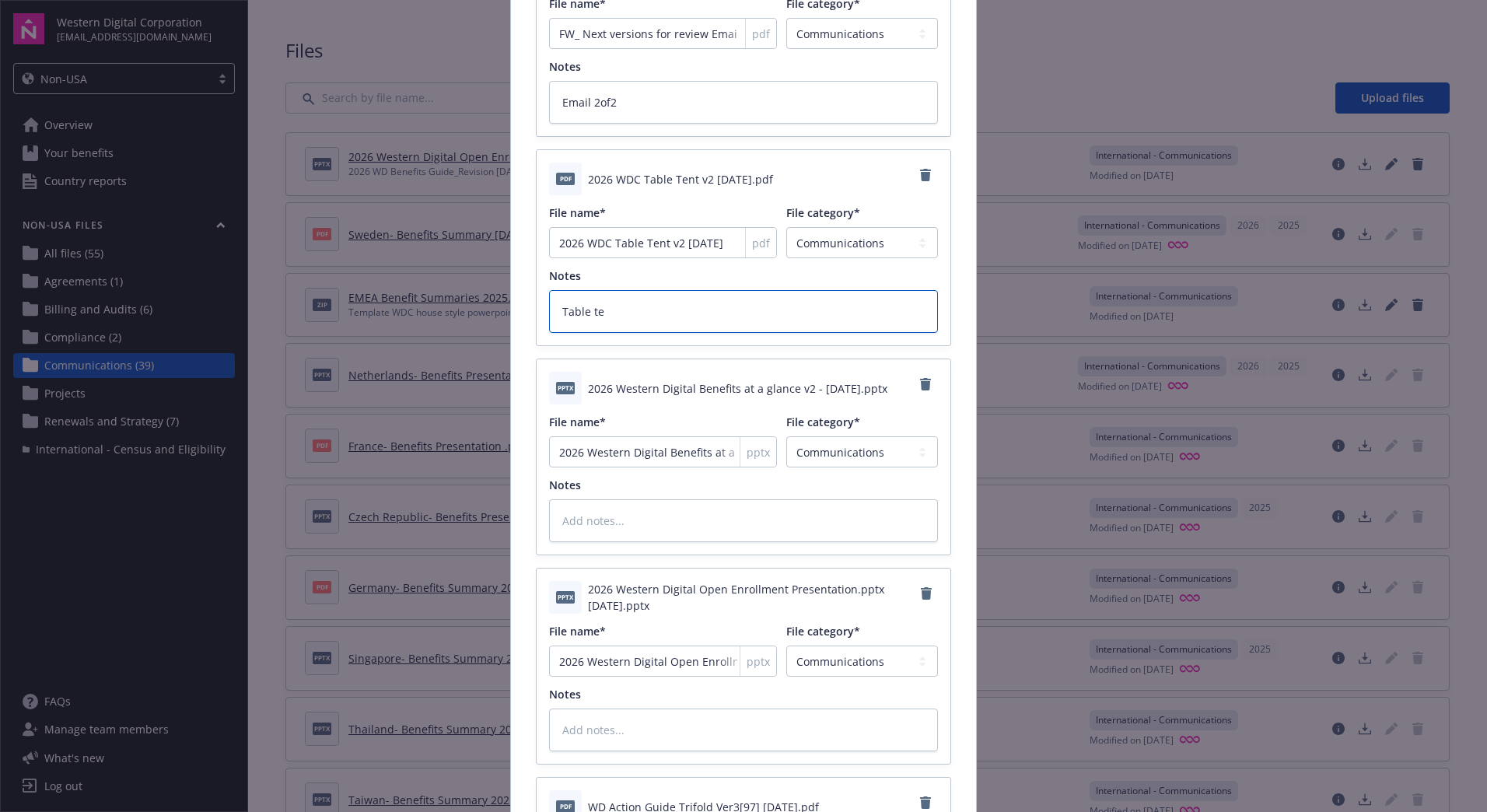
type textarea "Table ten"
type textarea "x"
type textarea "Table tent"
type textarea "x"
type textarea "Table tent"
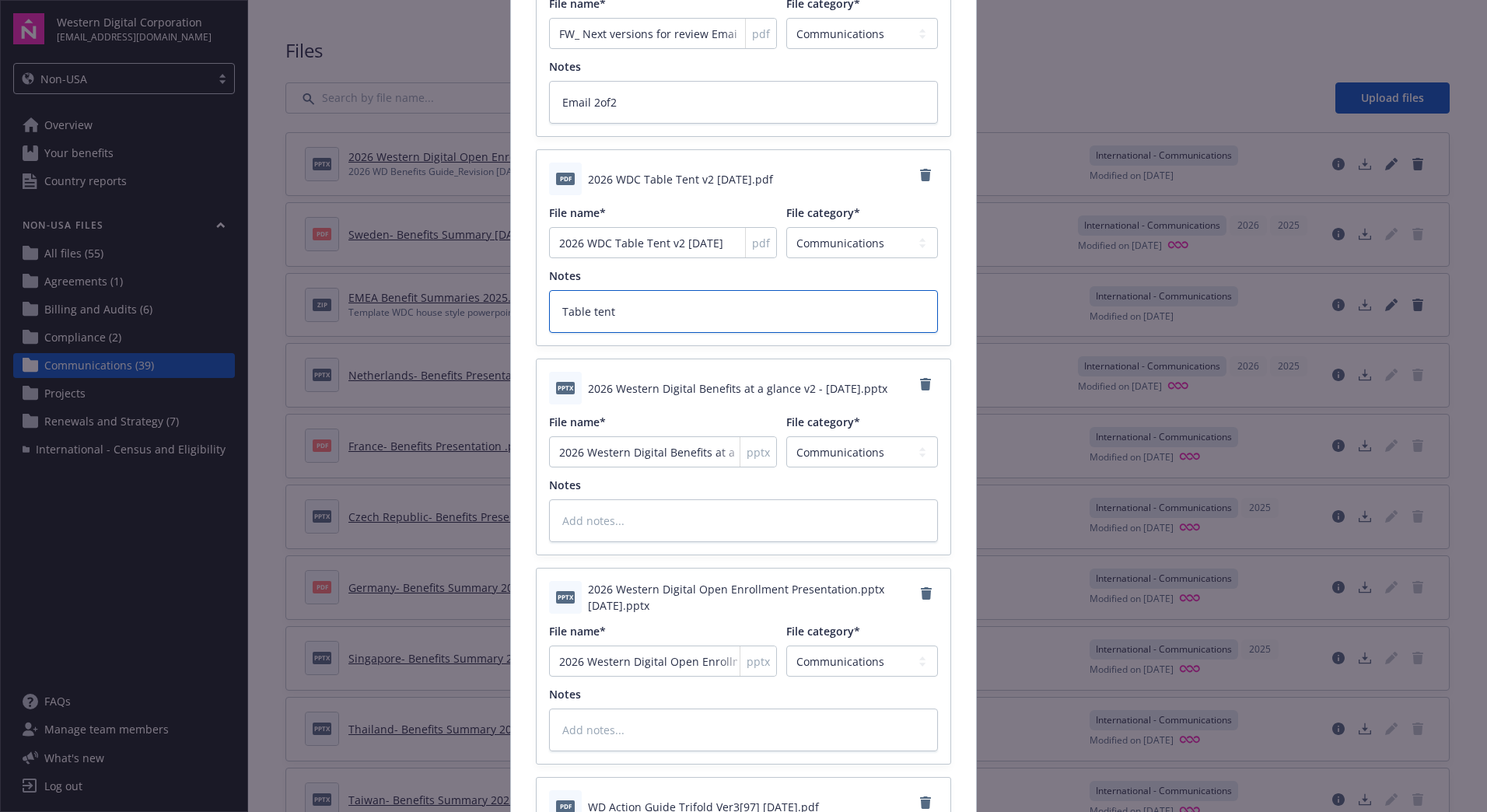
type textarea "x"
type textarea "Table tent 9"
type textarea "x"
type textarea "Table tent 9-"
type textarea "x"
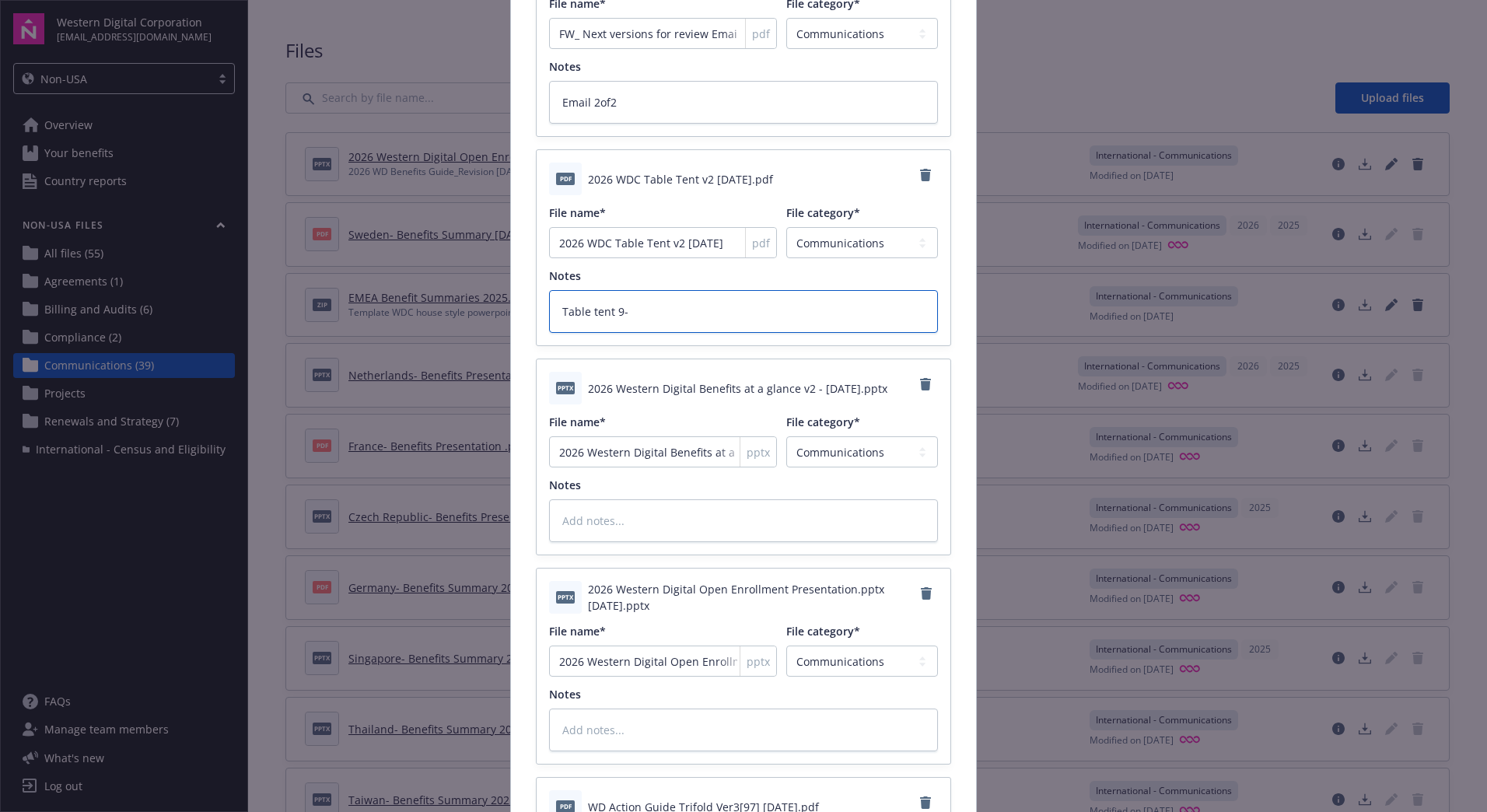
type textarea "Table tent 9-2"
type textarea "x"
type textarea "Table tent 9-22"
type textarea "x"
type textarea "Table tent 9-22-"
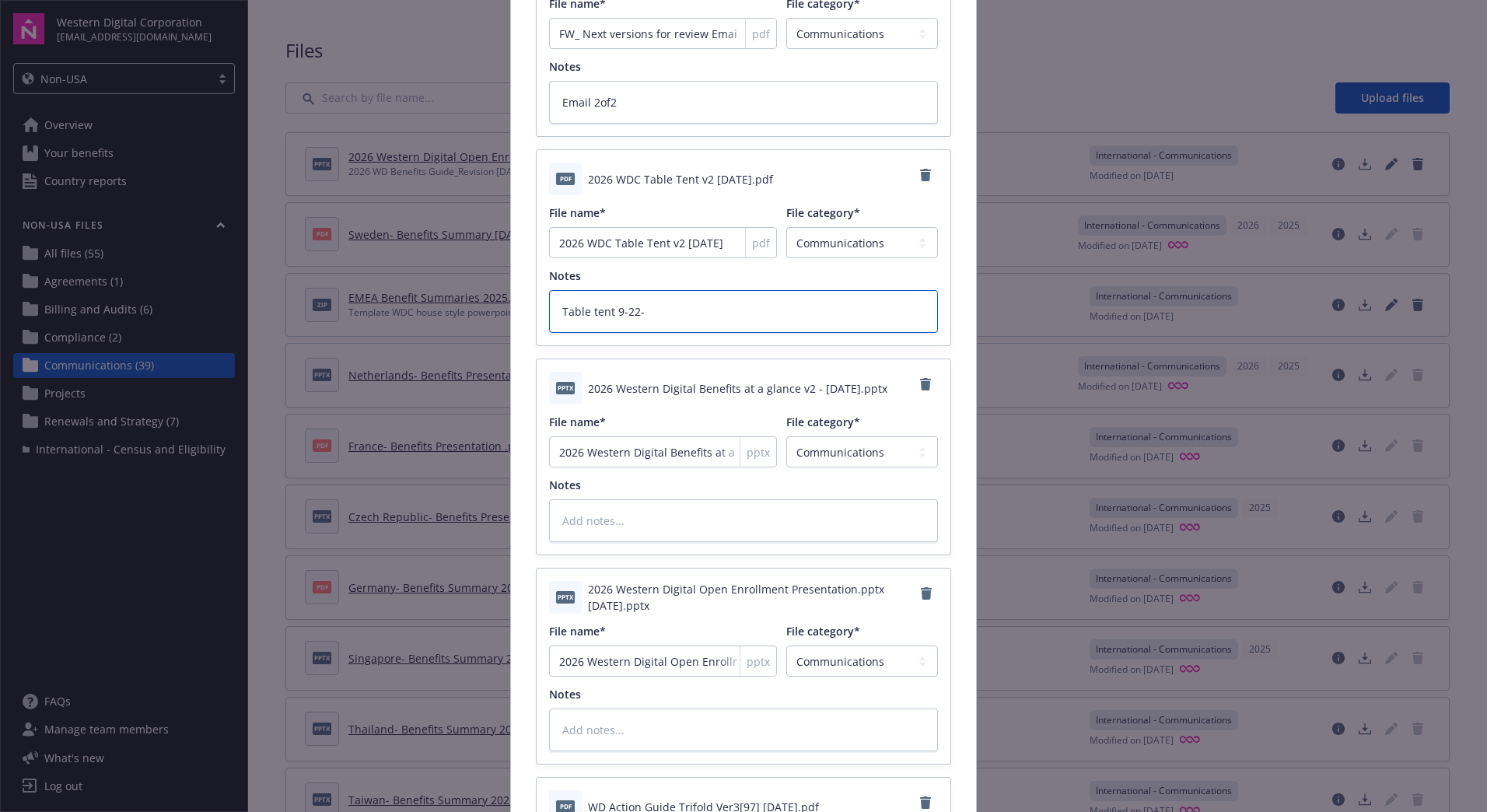
type textarea "x"
type textarea "Table tent 9-22-2"
type textarea "x"
type textarea "Table tent [DATE]"
click at [692, 511] on textarea at bounding box center [744, 520] width 389 height 43
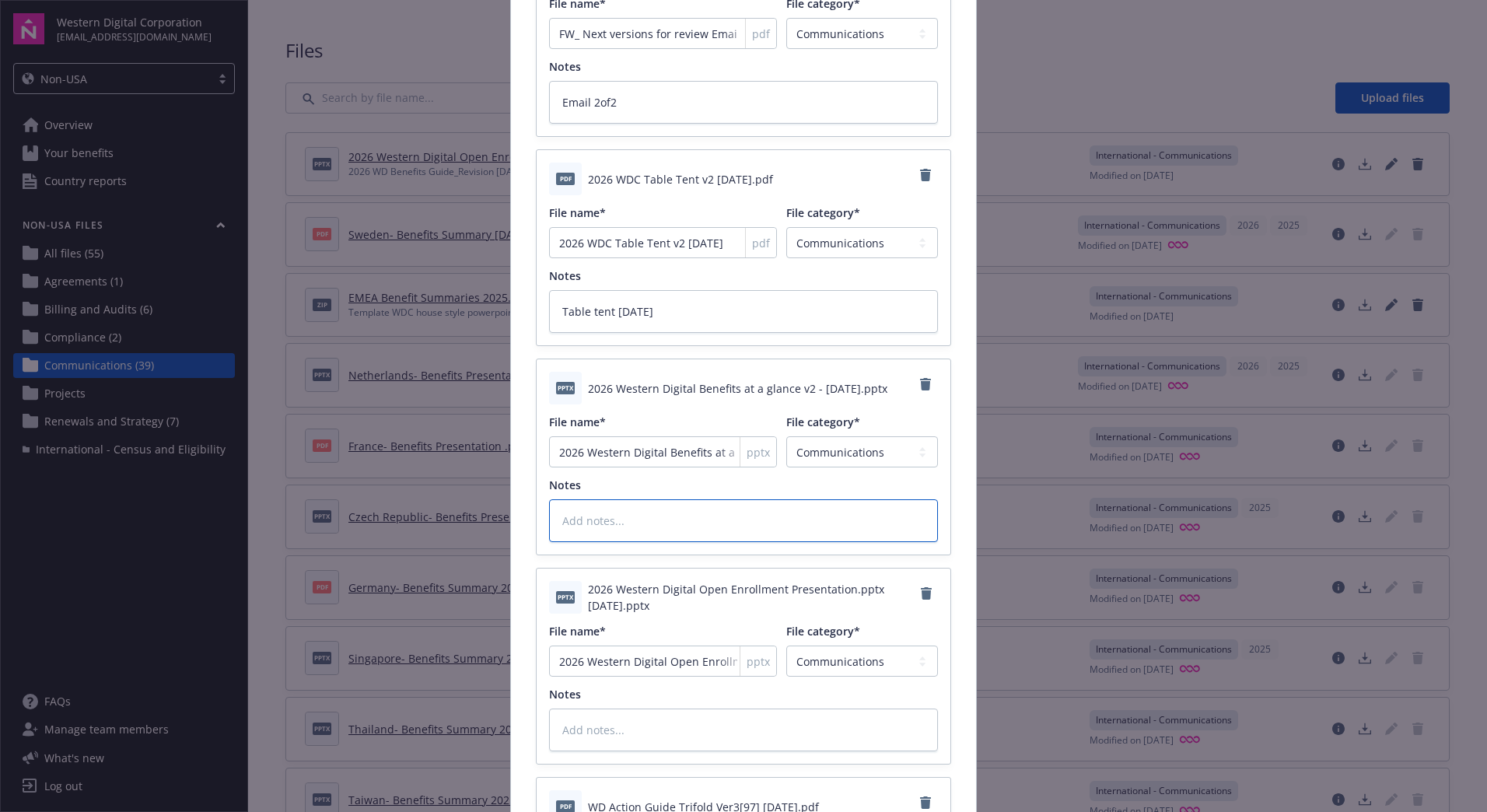
type textarea "x"
type textarea "B"
type textarea "x"
type textarea "Be"
type textarea "x"
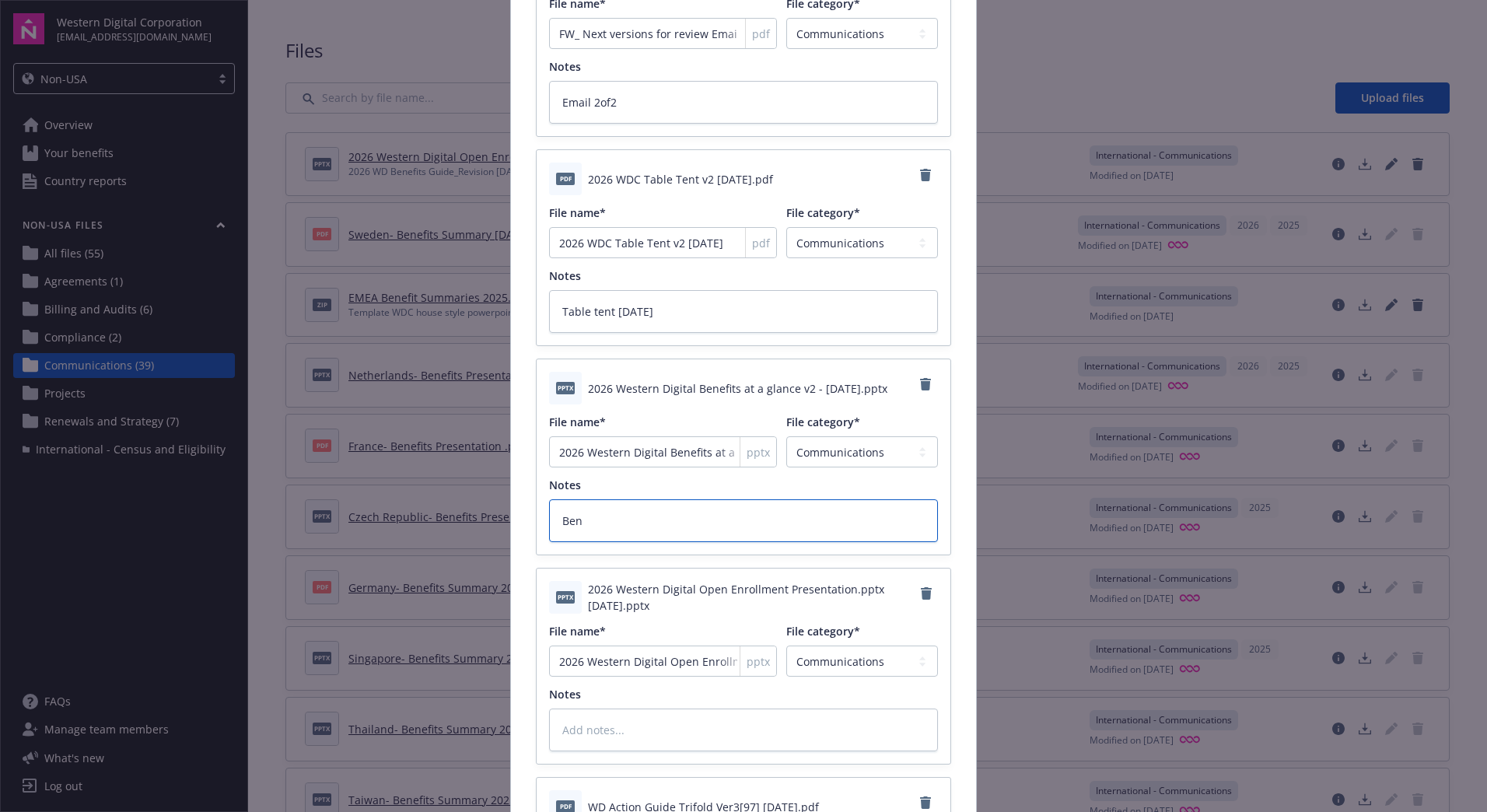
type textarea "Bene"
type textarea "x"
type textarea "Benei"
type textarea "x"
type textarea "Beneif"
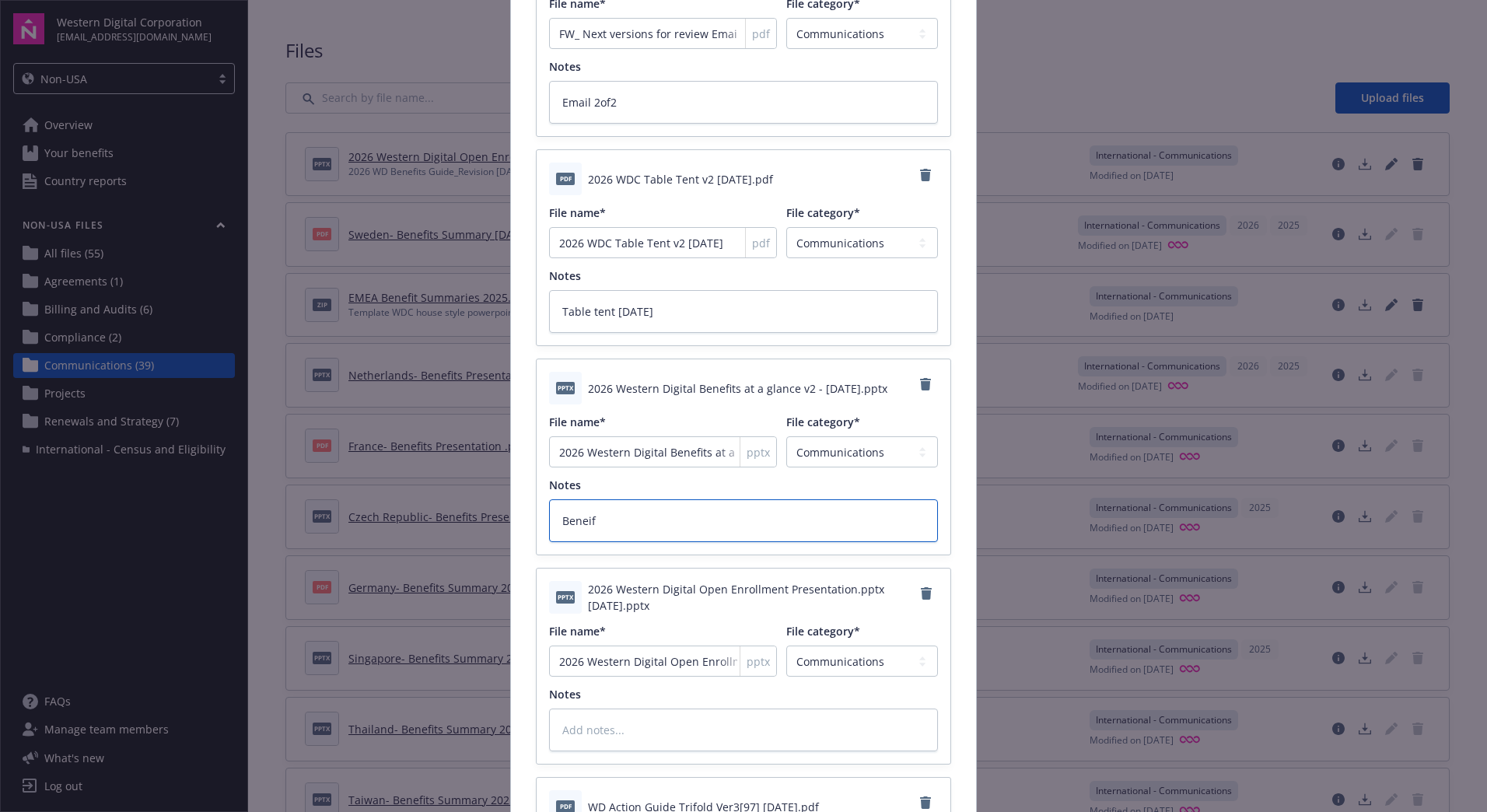
type textarea "x"
type textarea "Benei"
type textarea "x"
type textarea "Benef"
type textarea "x"
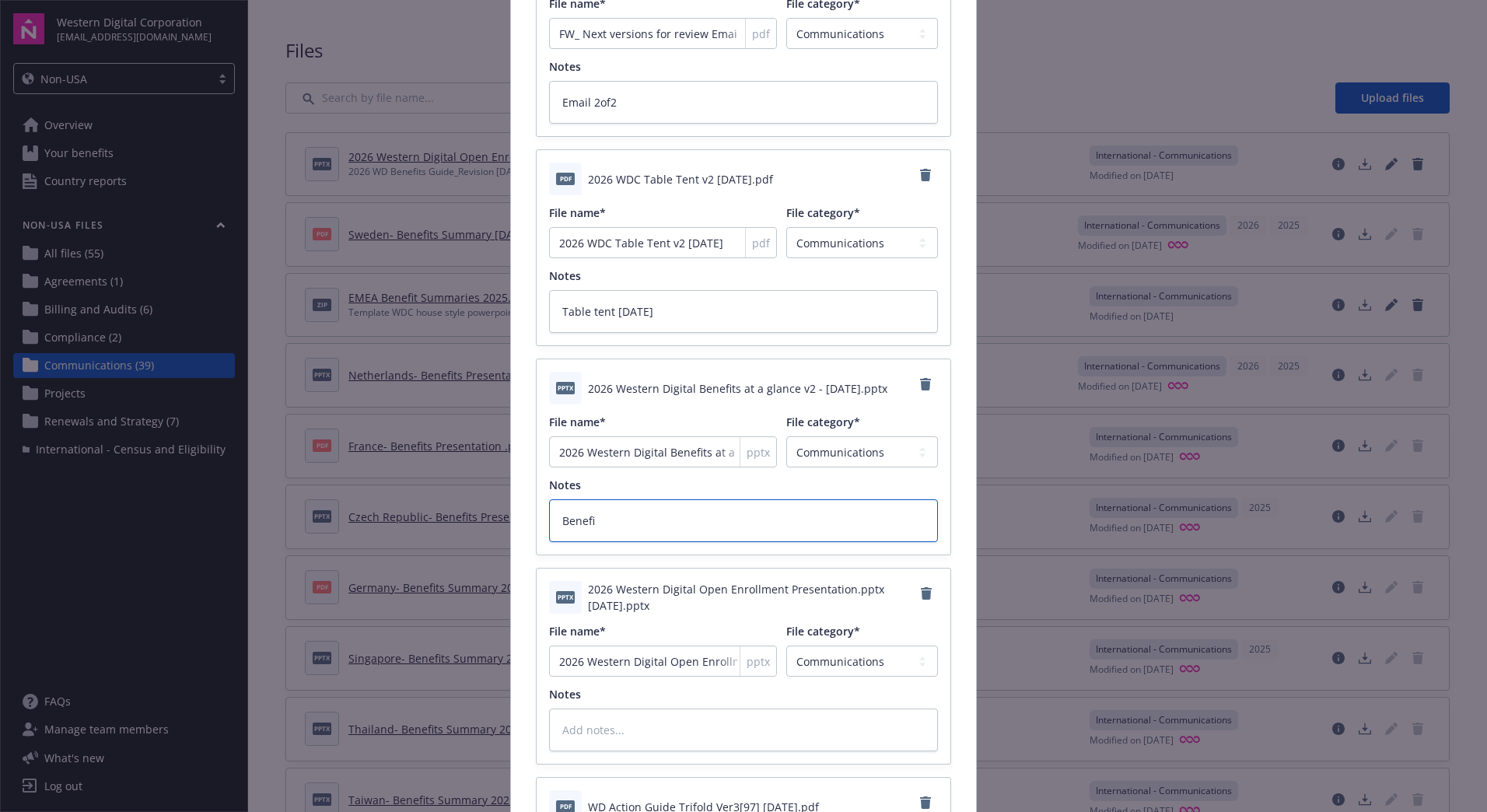
type textarea "Benefit"
type textarea "x"
type textarea "Benefits"
type textarea "x"
type textarea "Benefits"
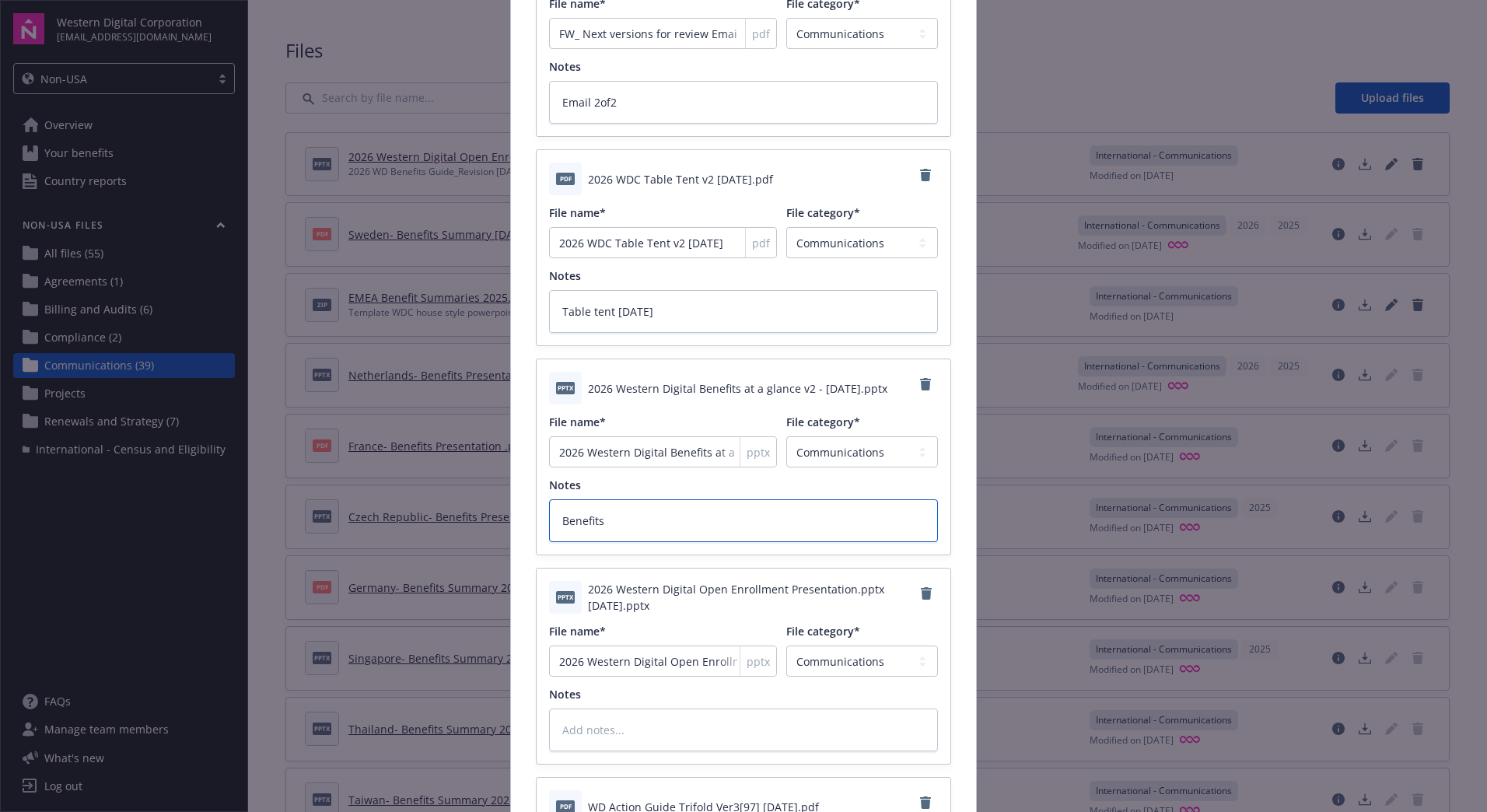
type textarea "x"
type textarea "Benefits a"
type textarea "x"
type textarea "Benefits at"
type textarea "x"
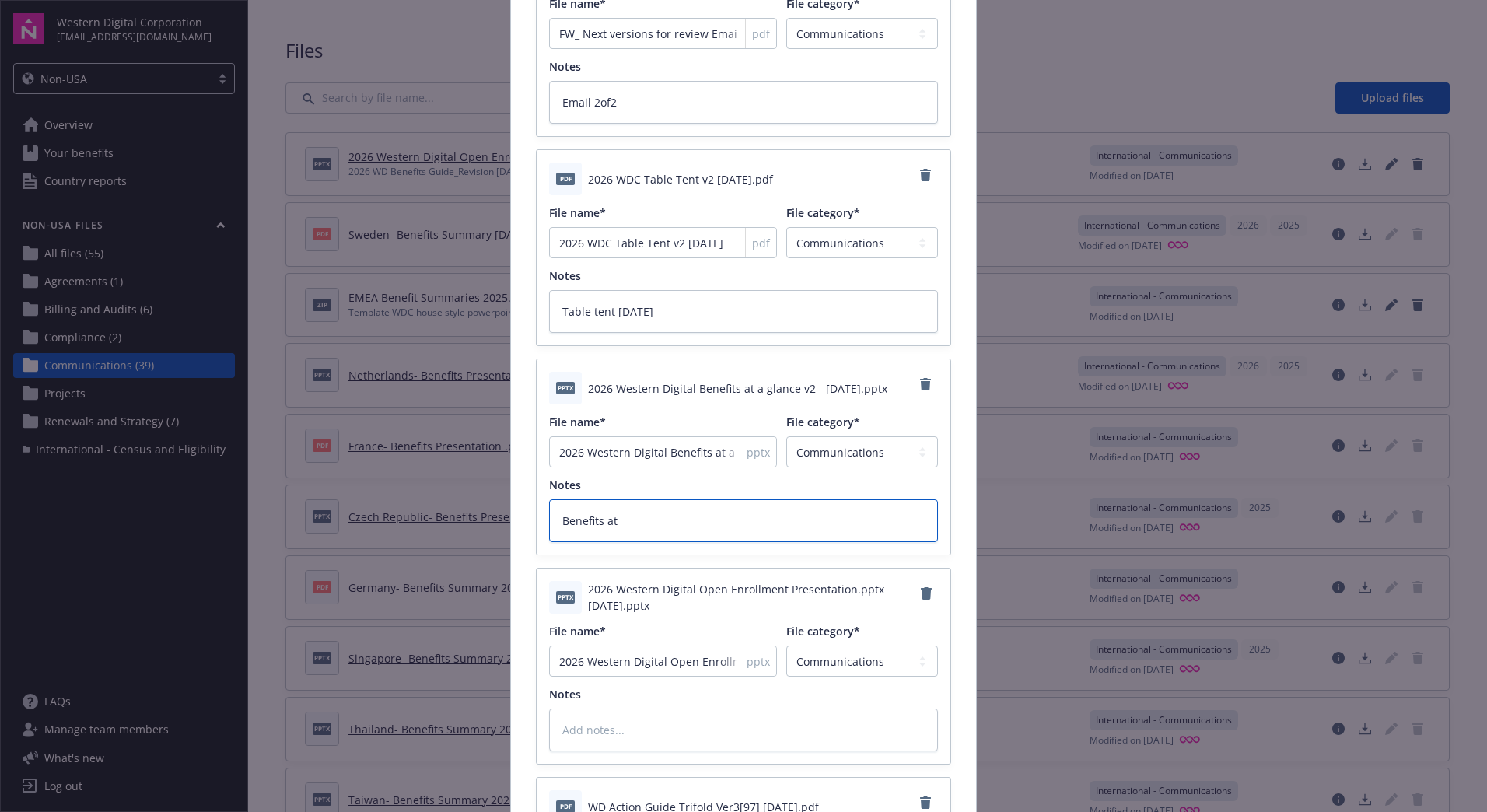
type textarea "Benefits at"
type textarea "x"
type textarea "Benefits at a"
type textarea "x"
type textarea "Benefits at a"
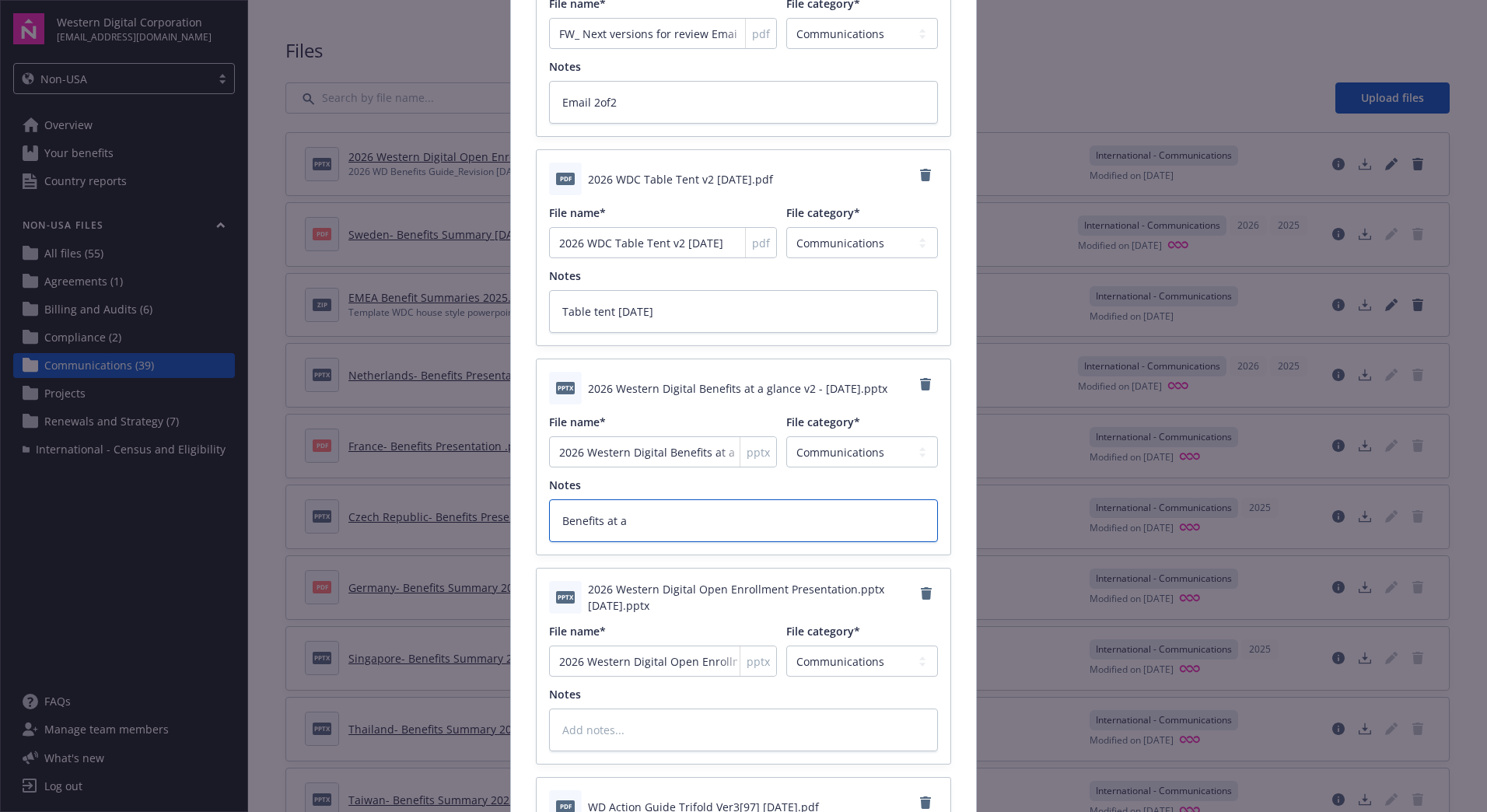
type textarea "x"
type textarea "Benefits at a g"
type textarea "x"
type textarea "Benefits at a gla"
type textarea "x"
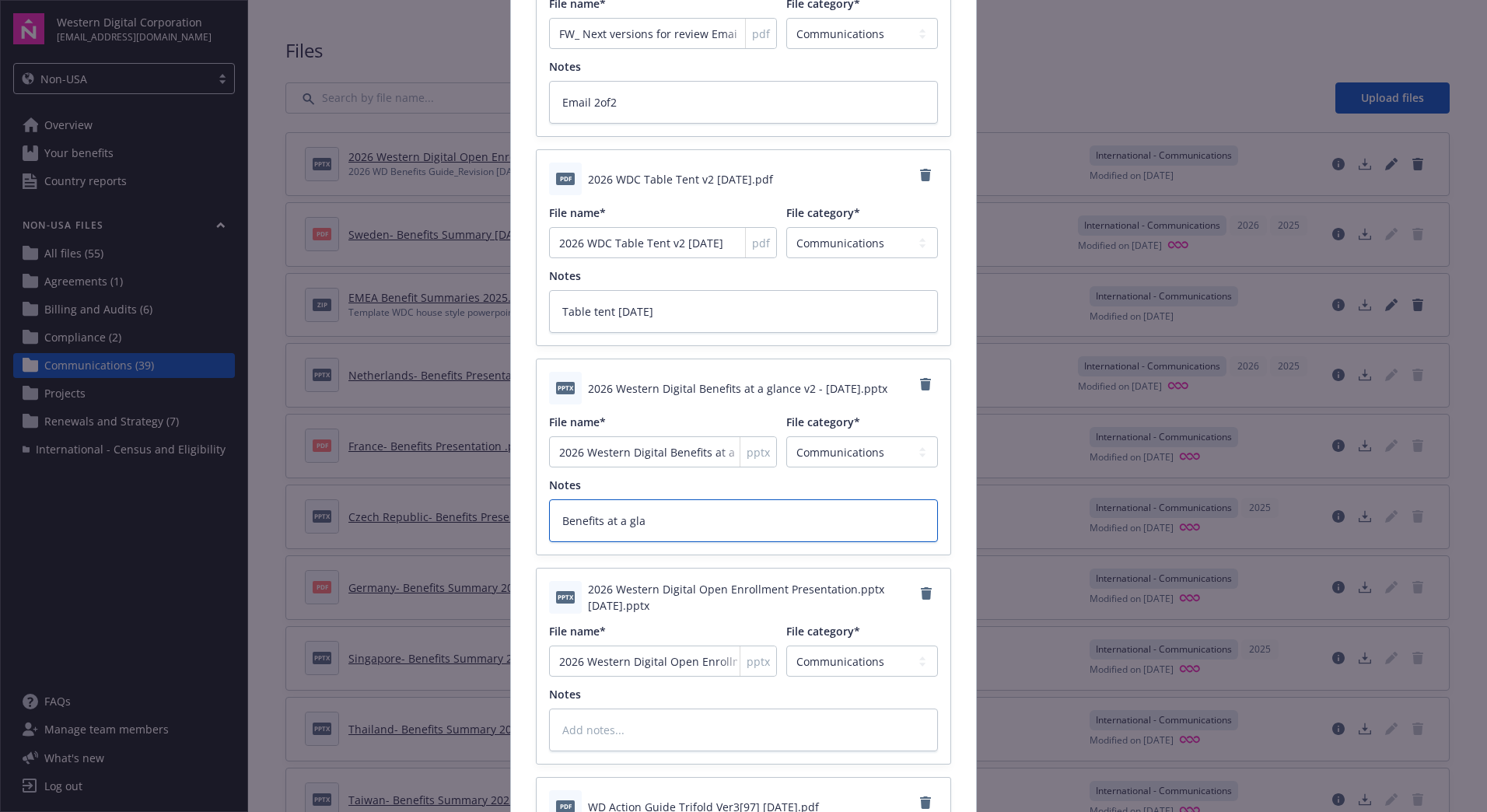
type textarea "Benefits at a glan"
type textarea "x"
type textarea "Benefits at a glanc"
type textarea "x"
type textarea "Benefits at a glance"
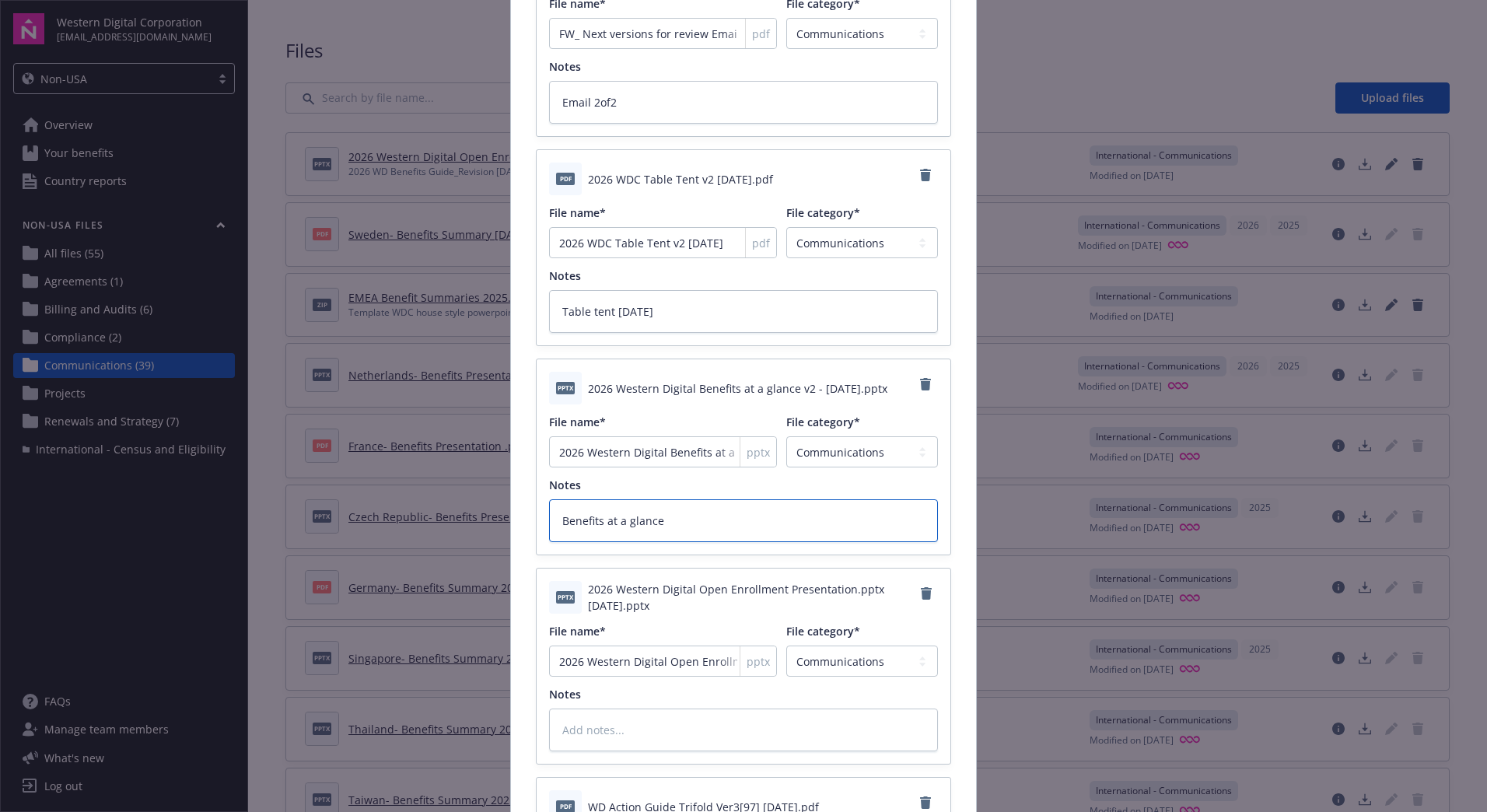
type textarea "x"
type textarea "Benefits at a glance"
type textarea "x"
type textarea "Benefits at a glance 9"
type textarea "x"
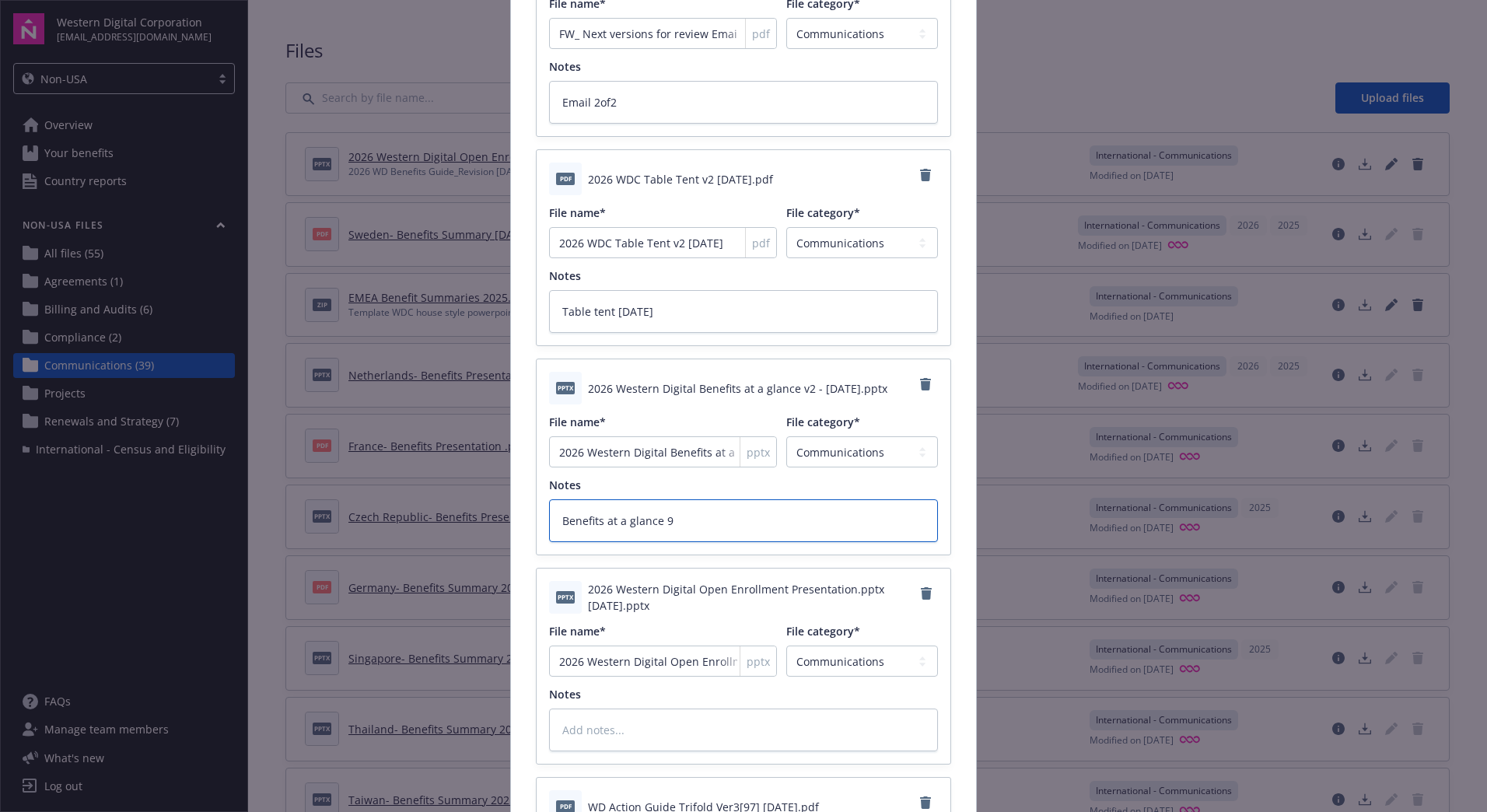
type textarea "Benefits at a glance 9-"
type textarea "x"
type textarea "Benefits at a glance 9-2"
type textarea "x"
type textarea "Benefits at a glance 9-22"
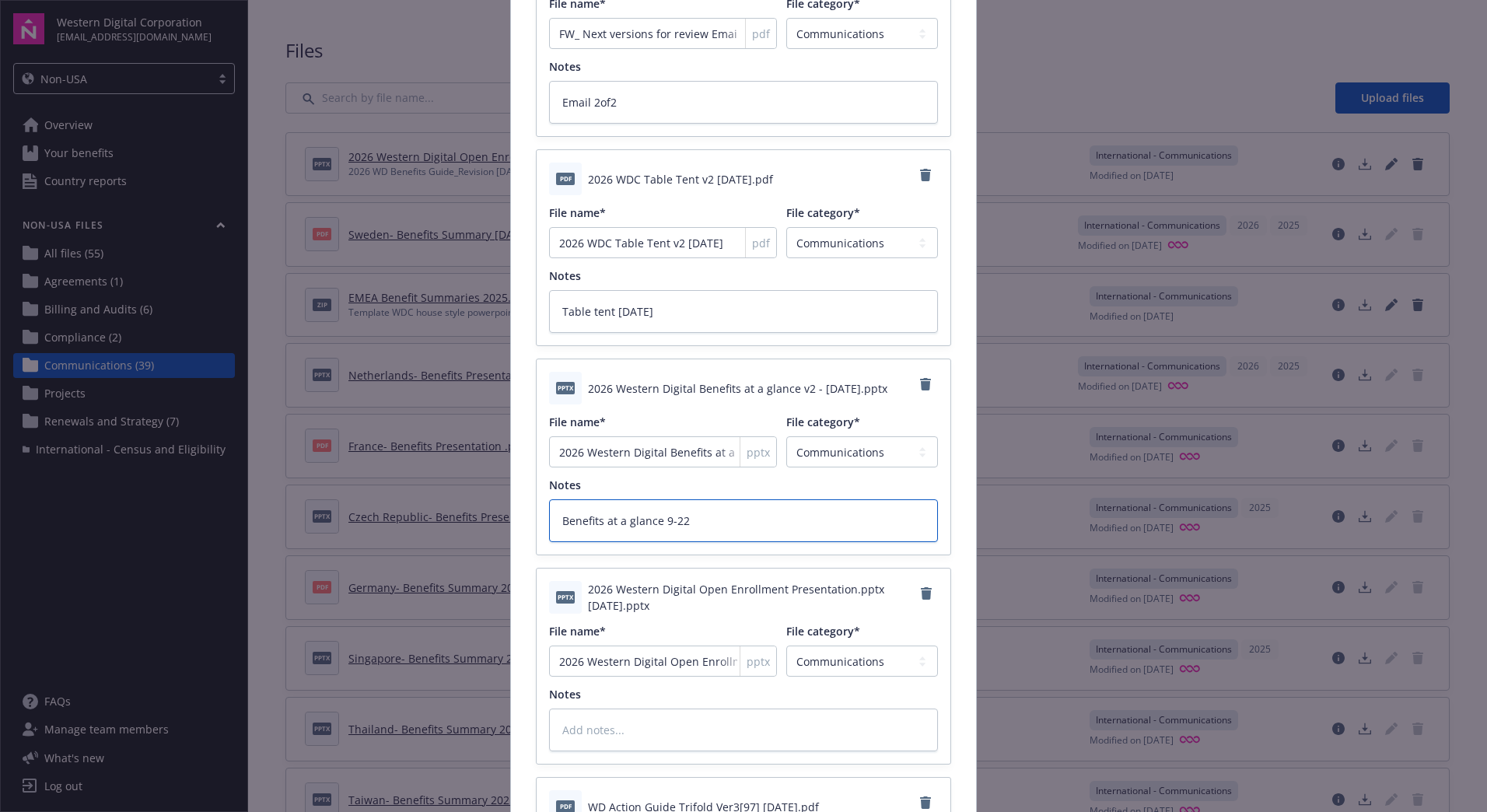
type textarea "x"
type textarea "Benefits at a glance 9-22-"
type textarea "x"
type textarea "Benefits at a glance 9-22-2"
type textarea "x"
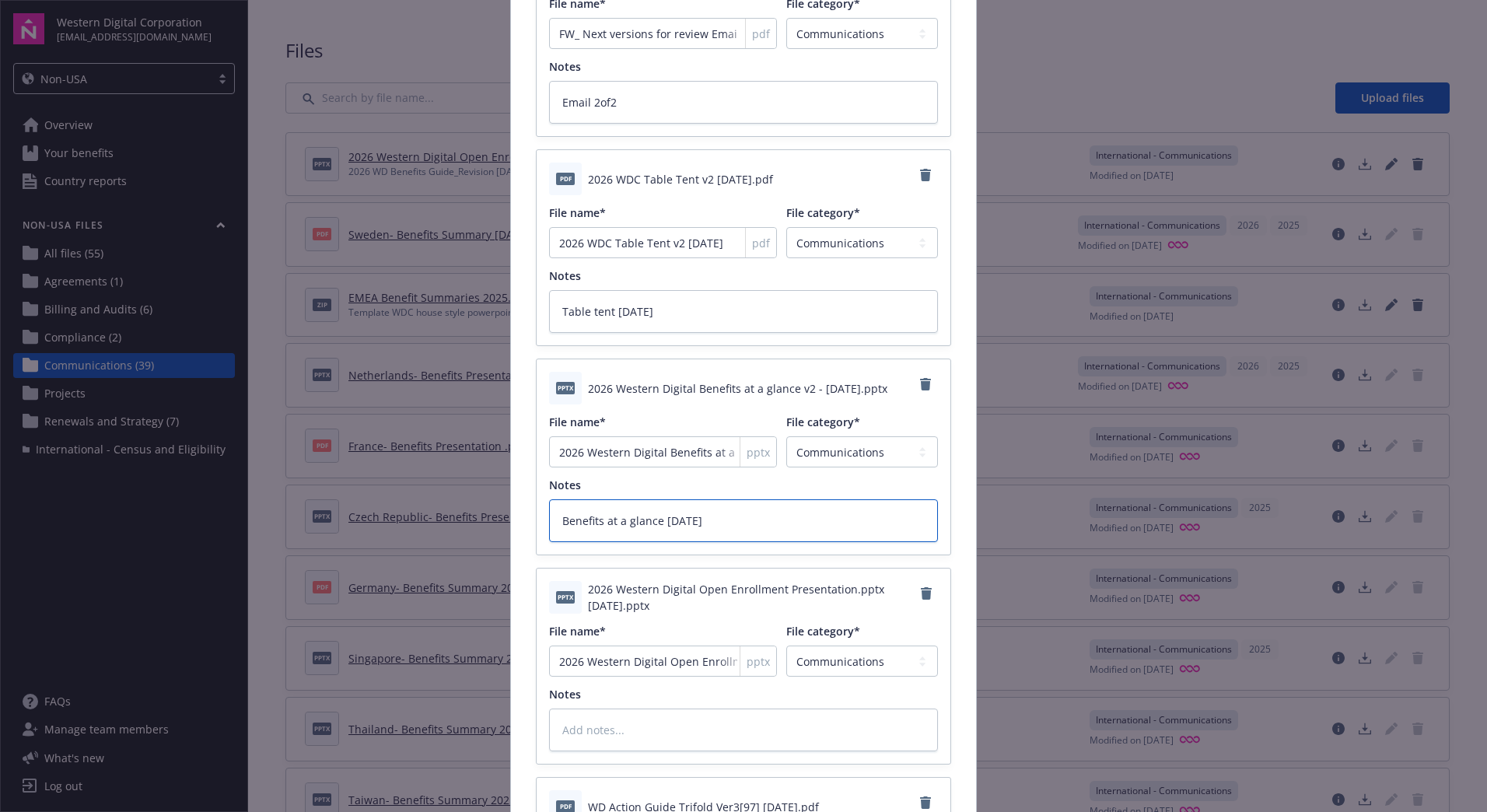
type textarea "Benefits at a glance [DATE]"
click at [673, 725] on textarea at bounding box center [744, 729] width 389 height 43
type textarea "x"
type textarea "O"
type textarea "x"
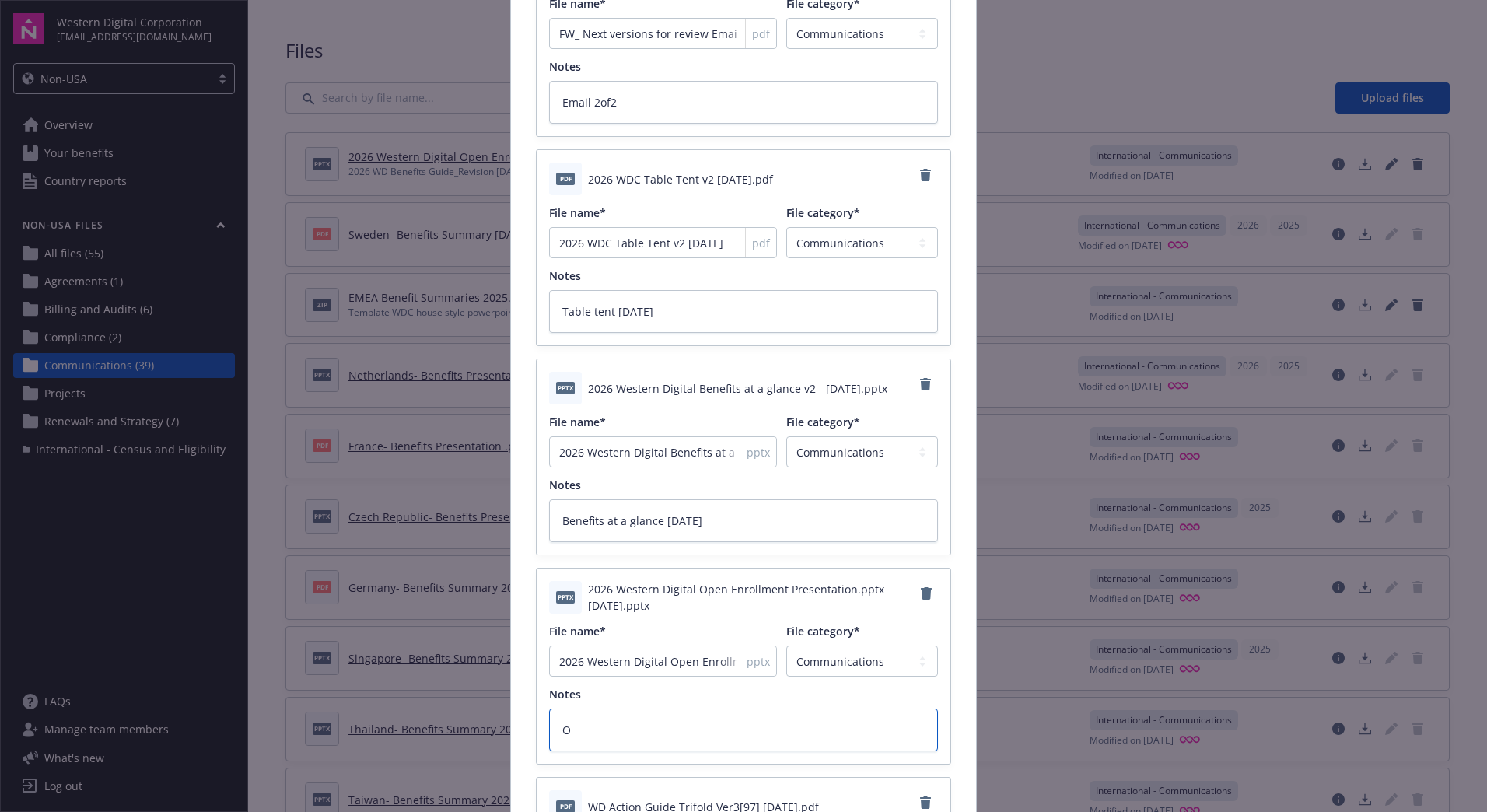
type textarea "OE"
type textarea "x"
type textarea "OE"
type textarea "x"
type textarea "OE P"
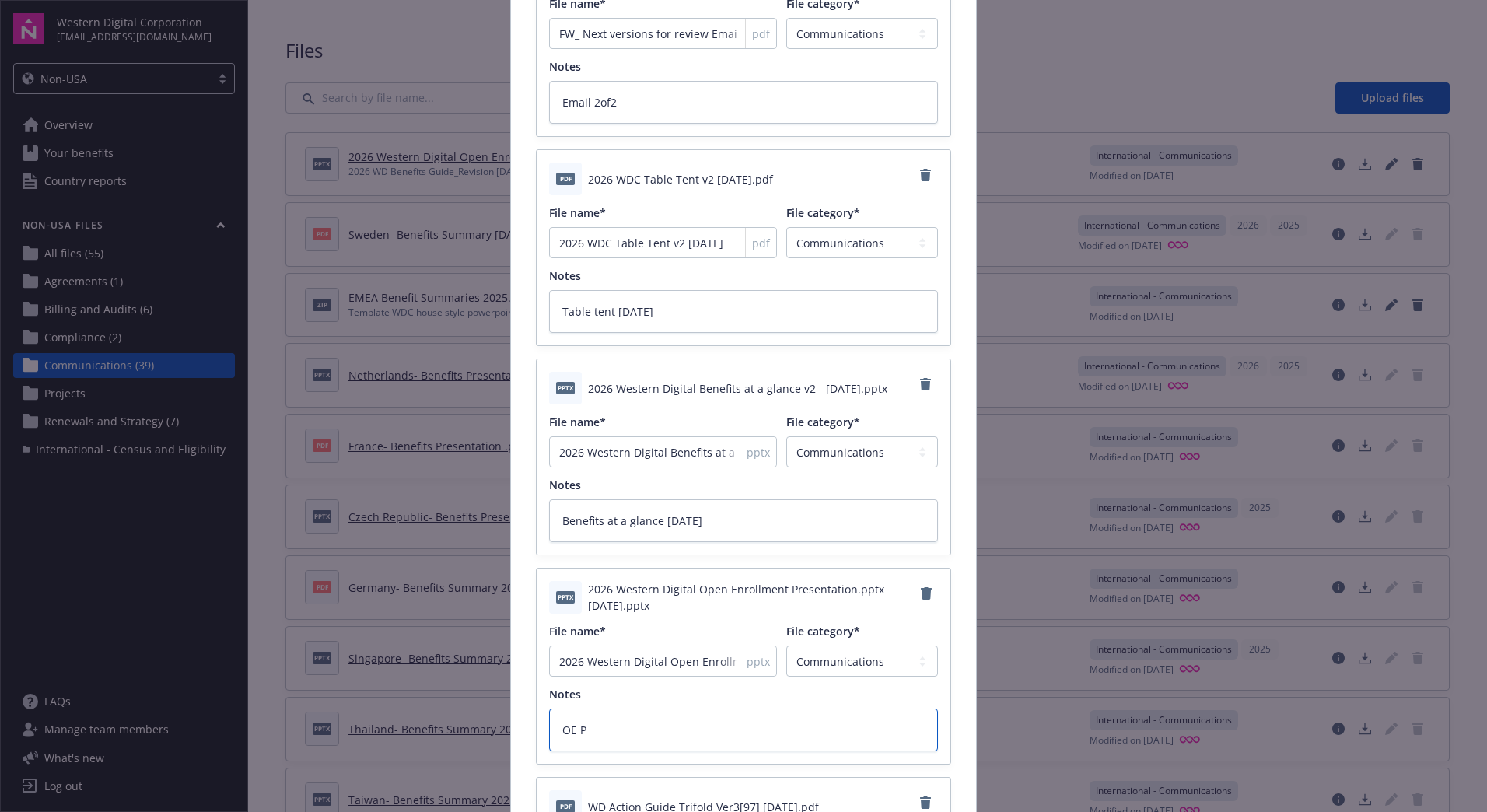
type textarea "x"
type textarea "OE Pr"
type textarea "x"
type textarea "OE Pre"
type textarea "x"
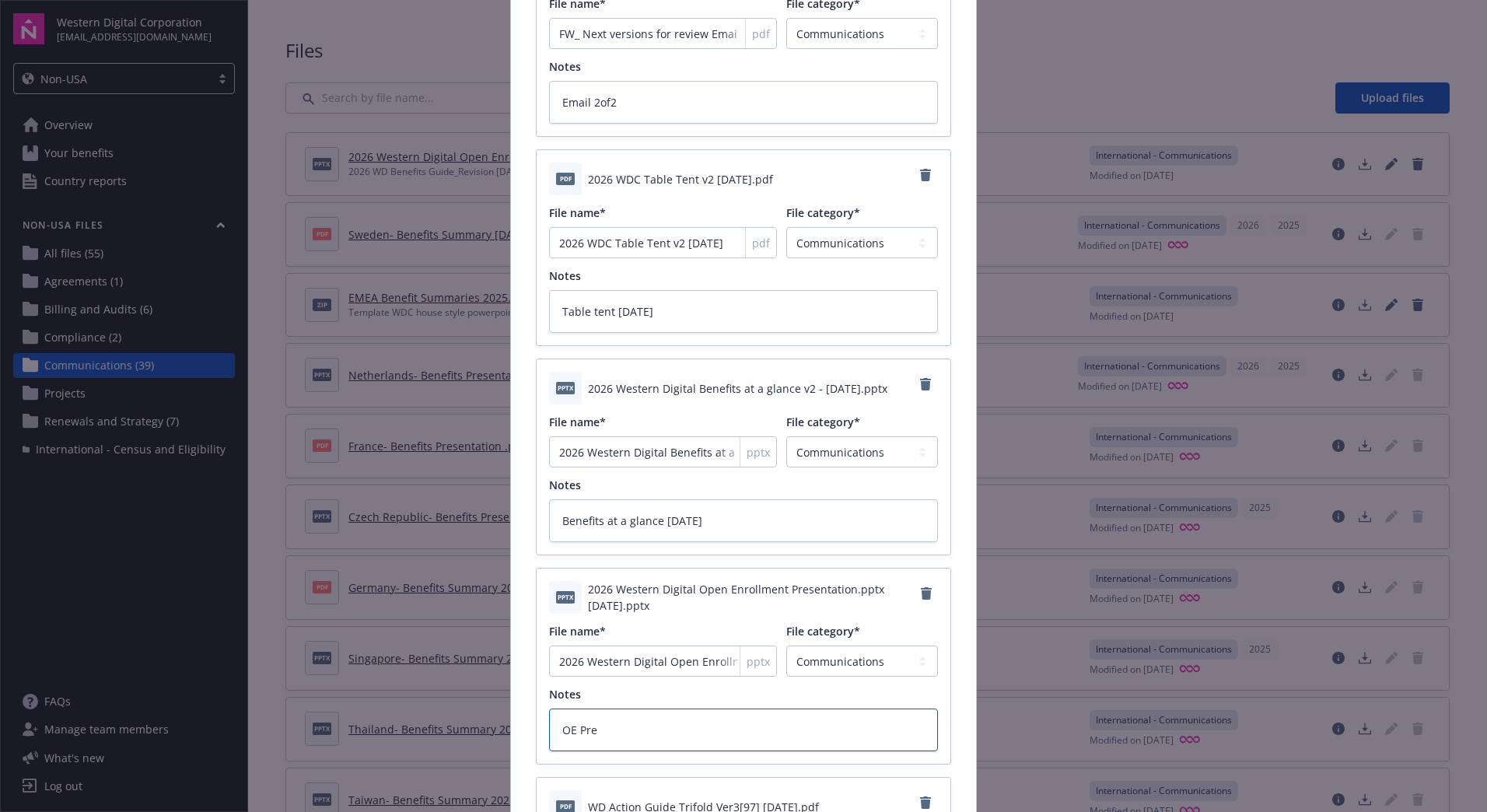
type textarea "OE Pres"
type textarea "x"
type textarea "OE Prese"
type textarea "x"
type textarea "OE Presen"
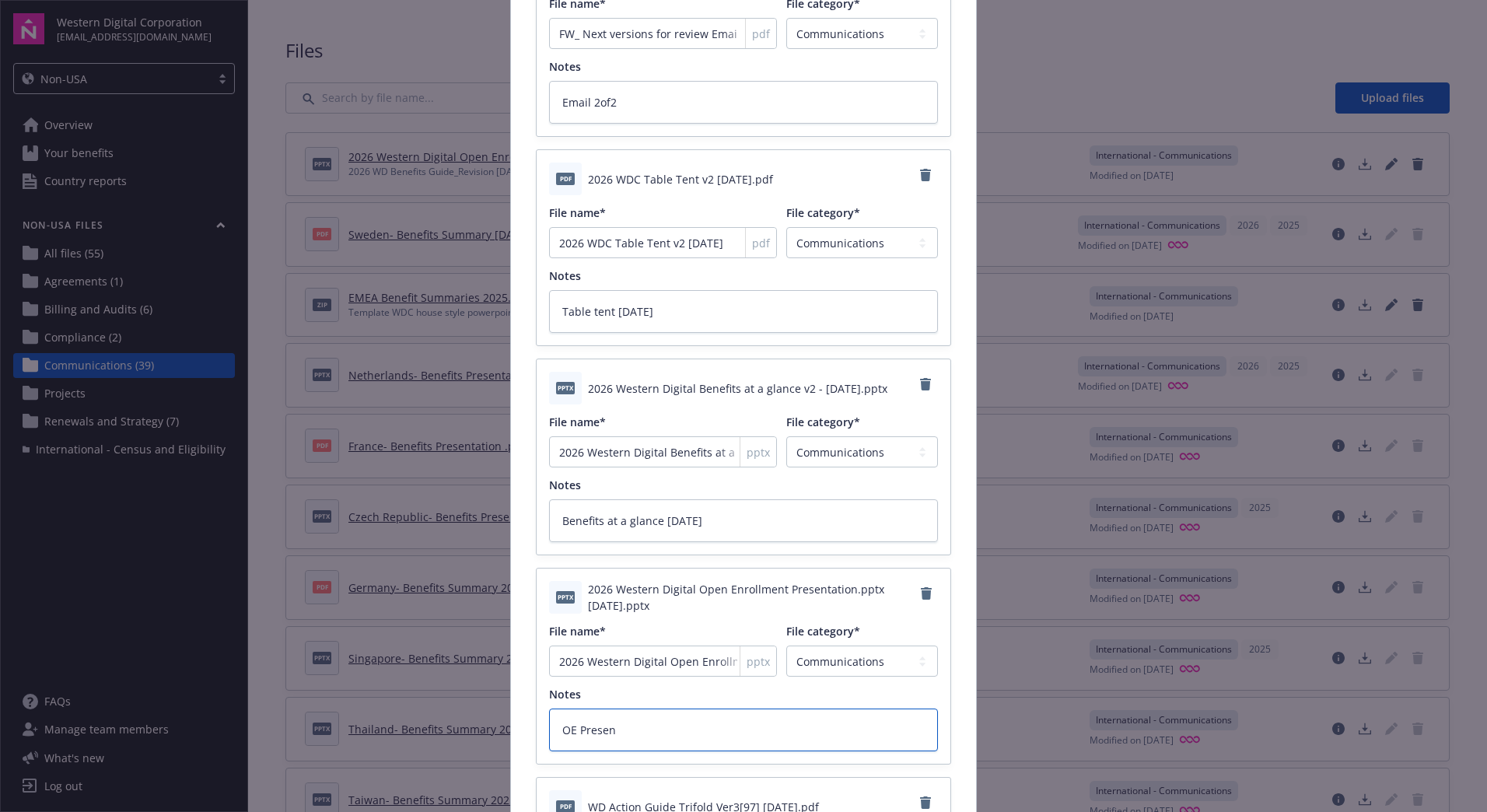
type textarea "x"
type textarea "OE Present"
type textarea "x"
type textarea "OE Presenta"
type textarea "x"
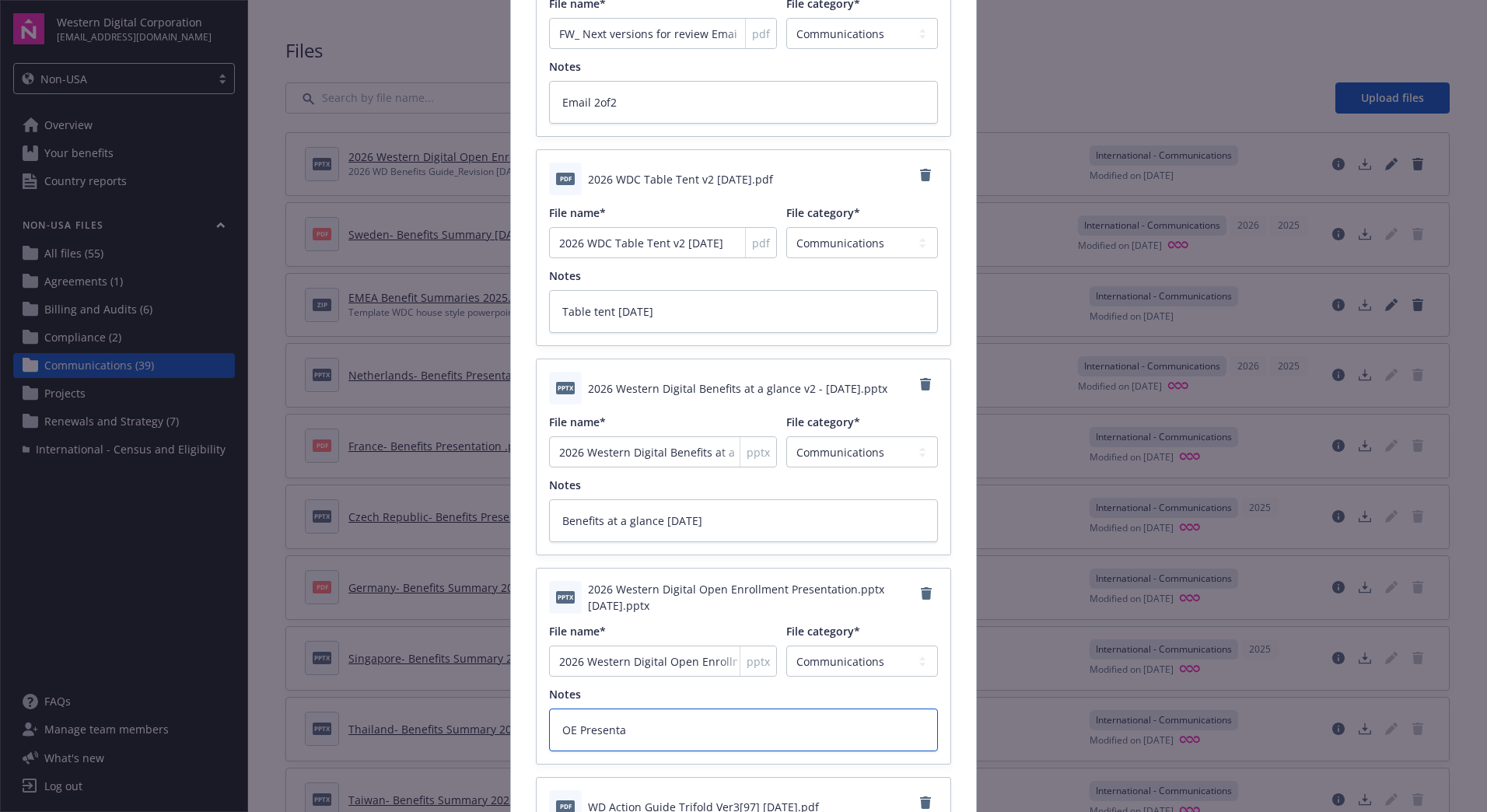
type textarea "OE Presentat"
type textarea "x"
type textarea "OE Presentati"
type textarea "x"
type textarea "OE Presentatio"
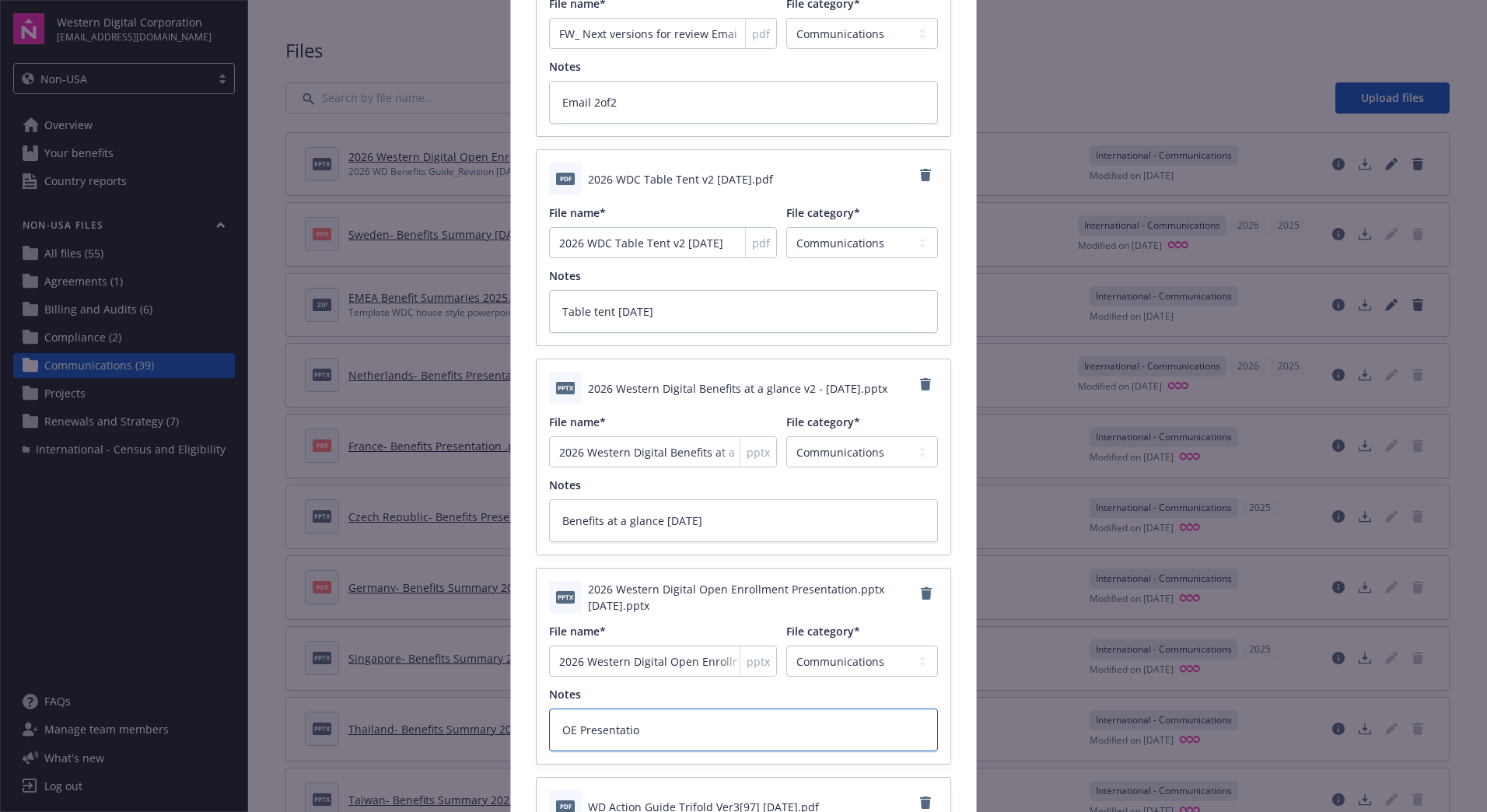
type textarea "x"
type textarea "OE Presentation"
type textarea "x"
type textarea "OE Presentation"
type textarea "x"
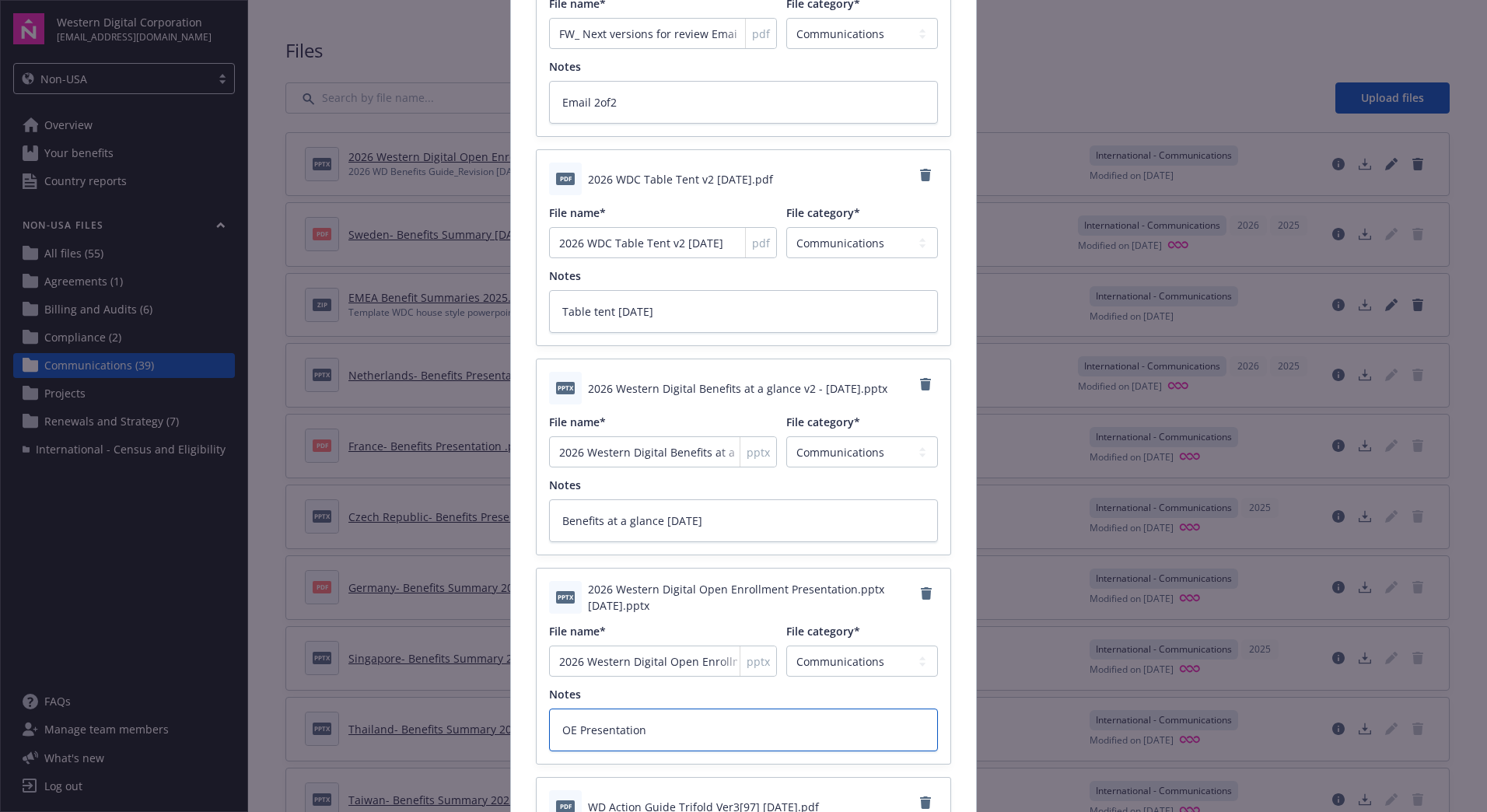
type textarea "OE Presentation 9"
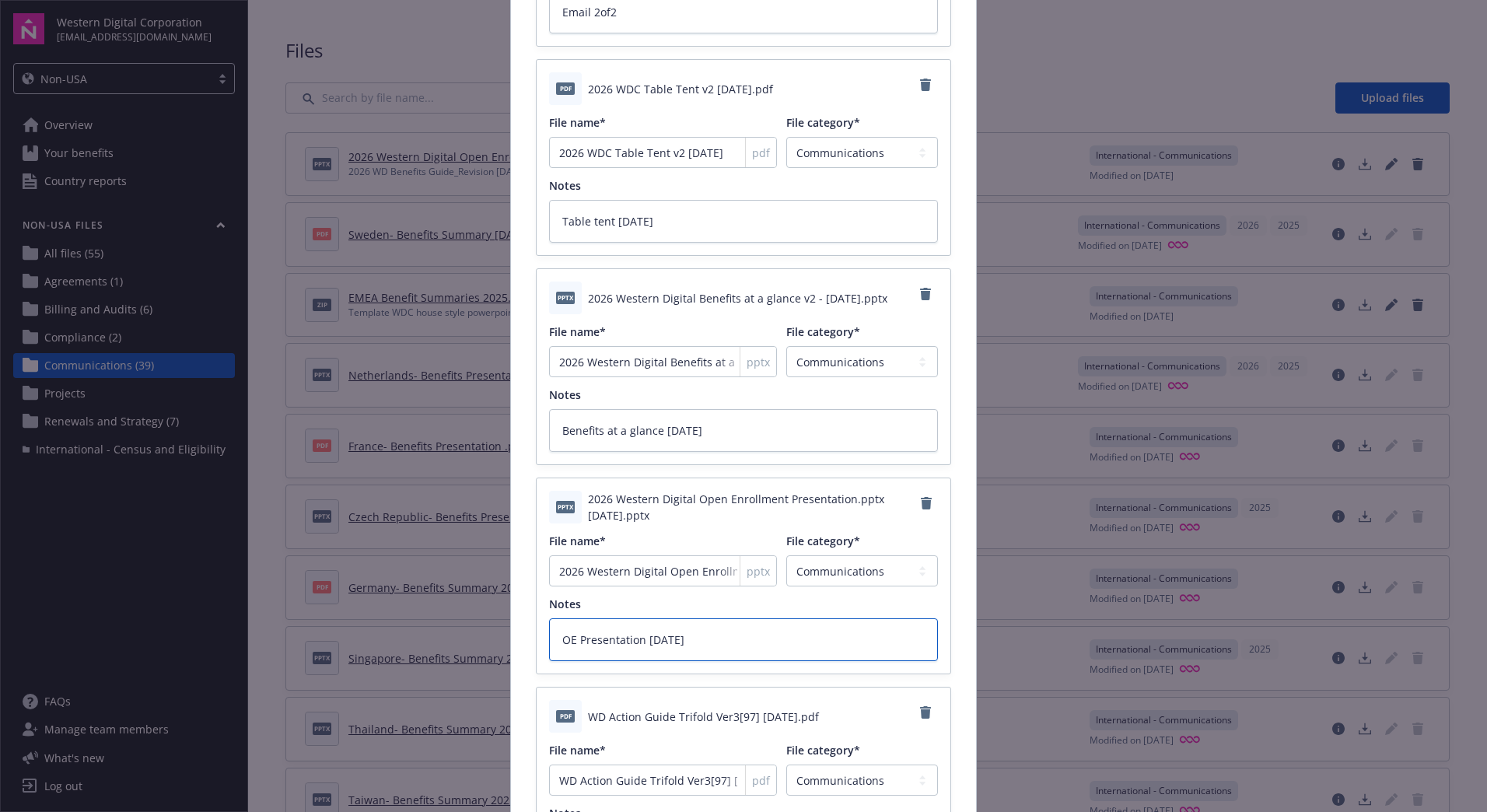
scroll to position [636, 0]
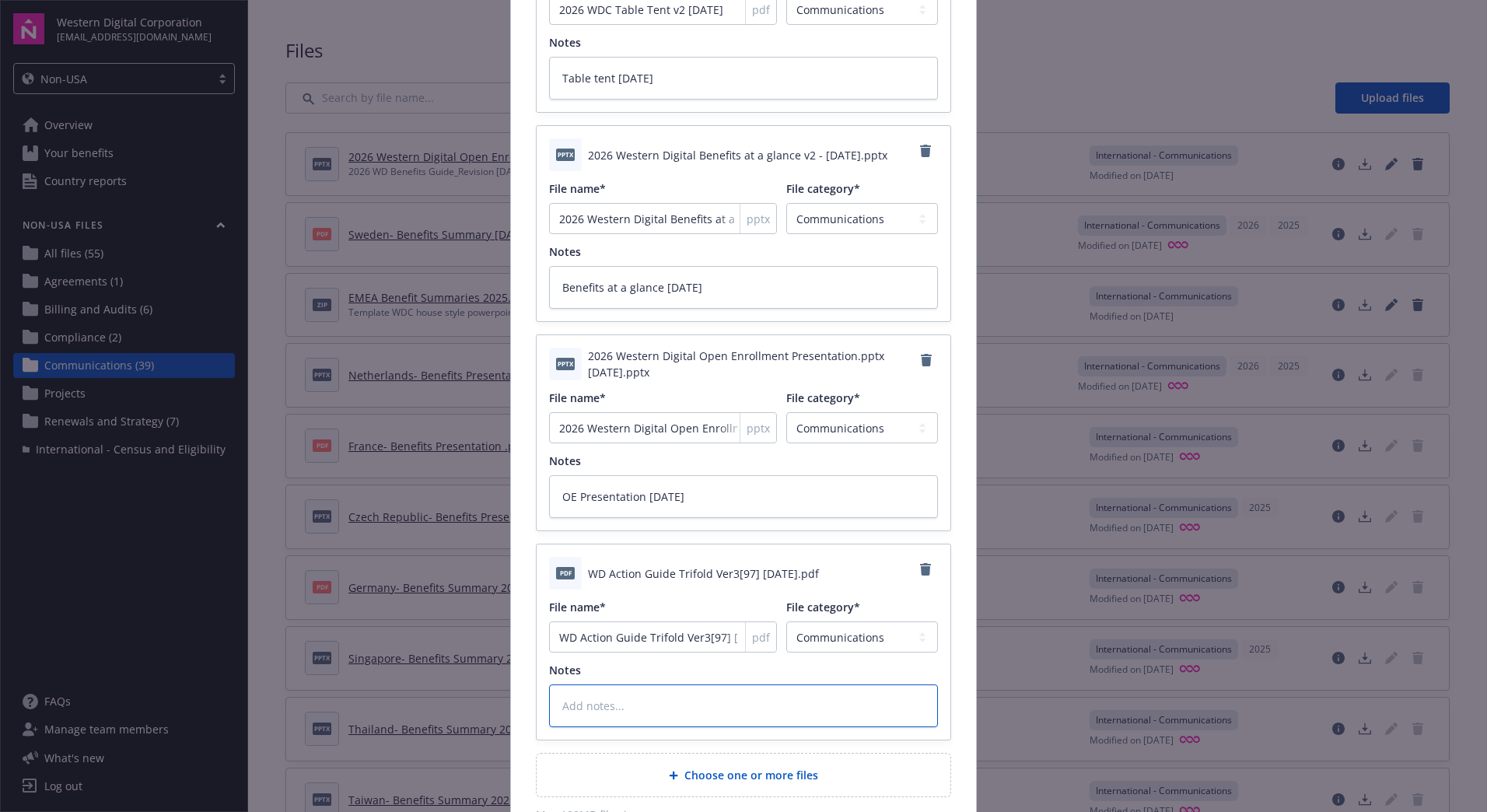
click at [696, 696] on textarea at bounding box center [744, 705] width 389 height 43
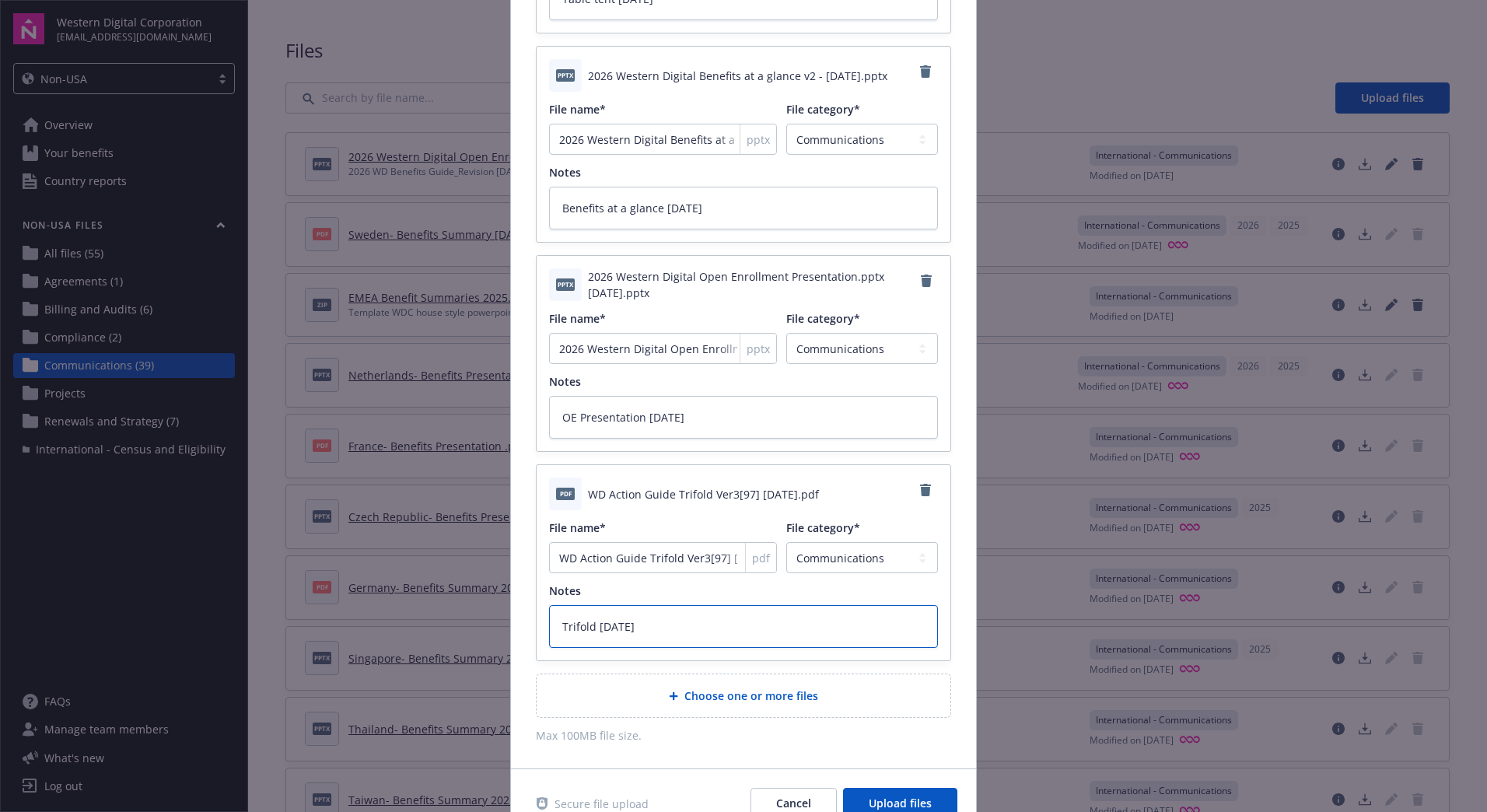
scroll to position [792, 0]
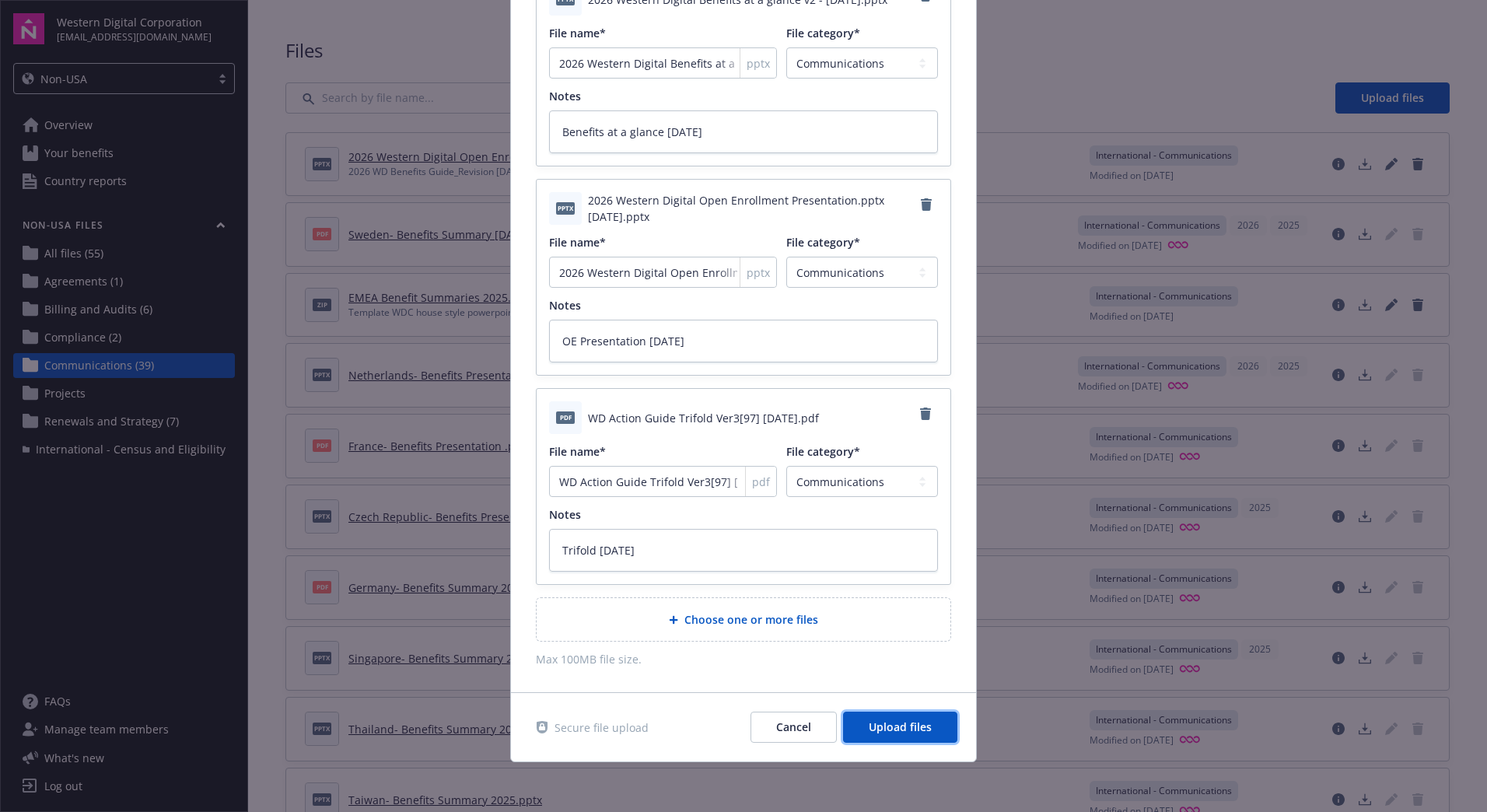
click at [891, 718] on button "Upload files" at bounding box center [901, 727] width 115 height 31
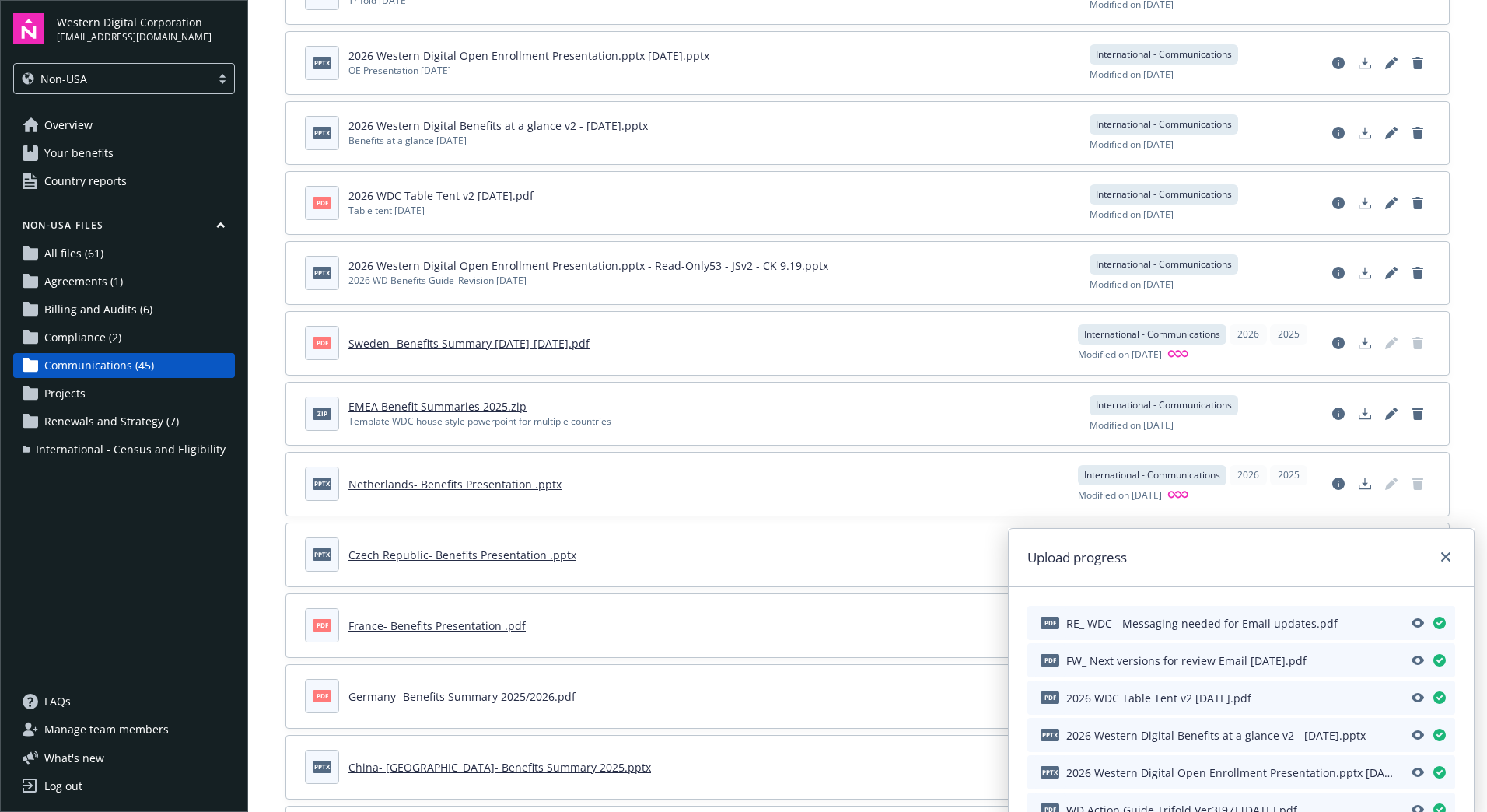
scroll to position [37, 0]
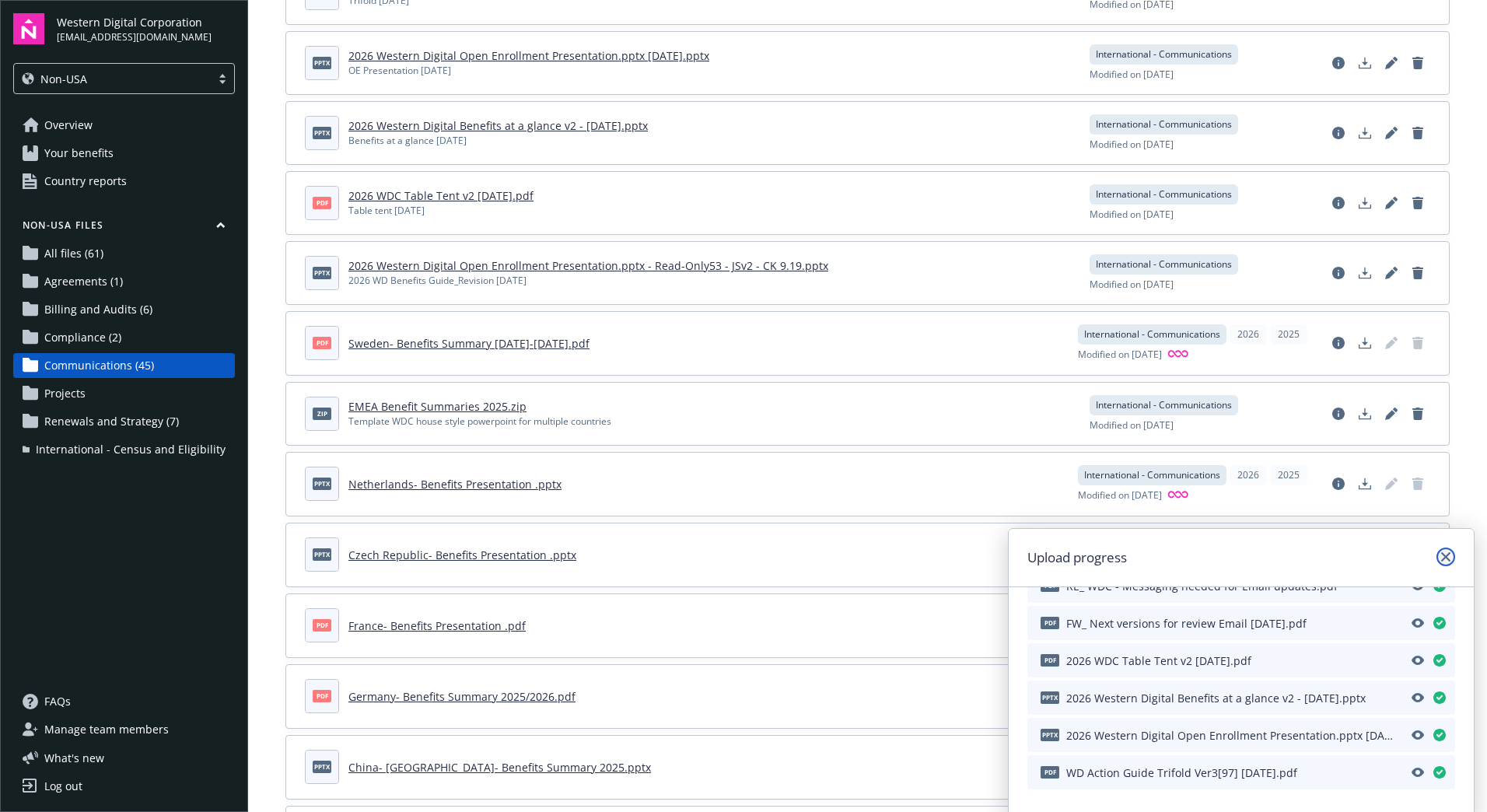
click at [1447, 556] on icon "close" at bounding box center [1445, 557] width 10 height 10
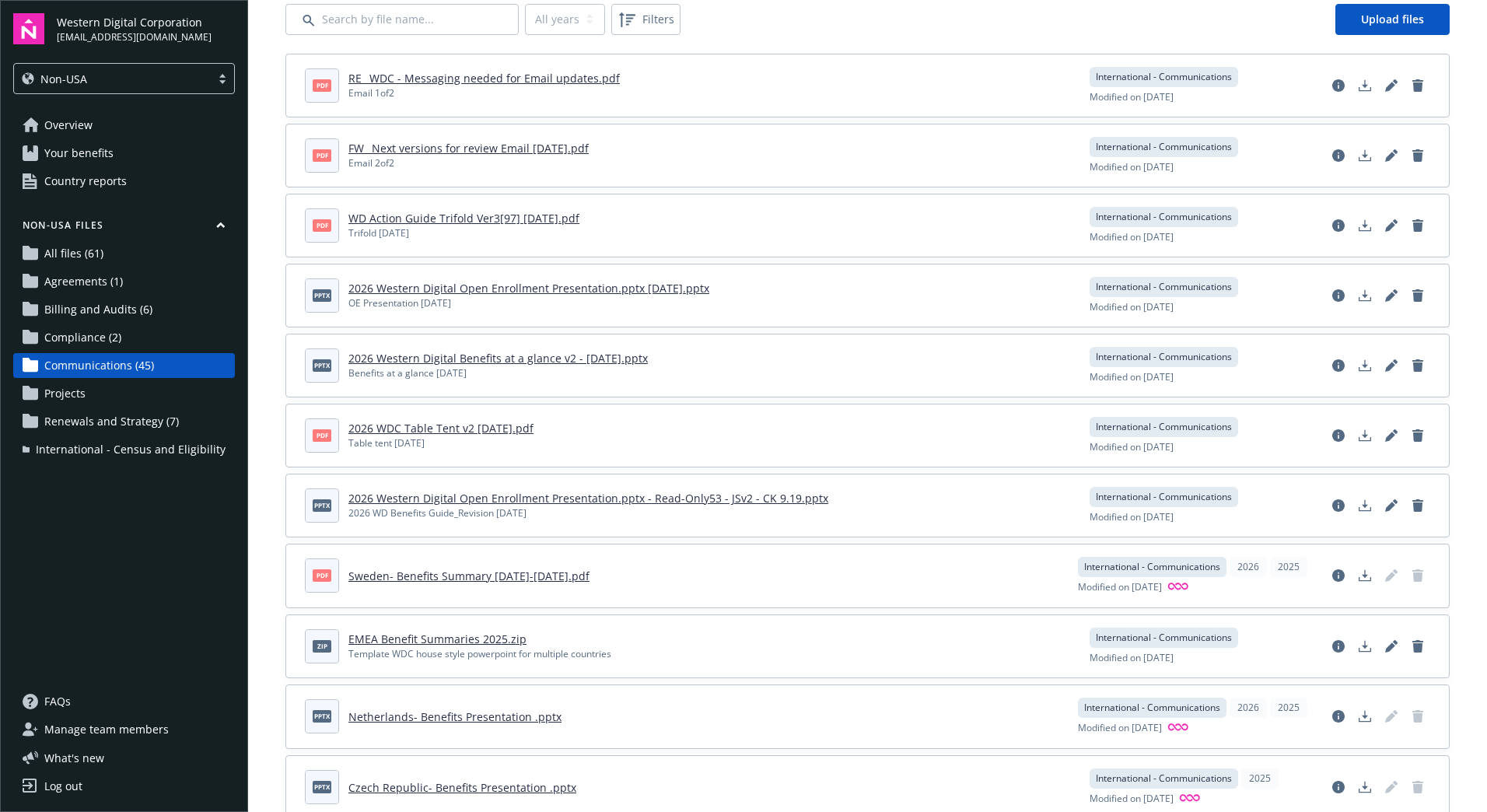
scroll to position [0, 0]
